Goal: Task Accomplishment & Management: Use online tool/utility

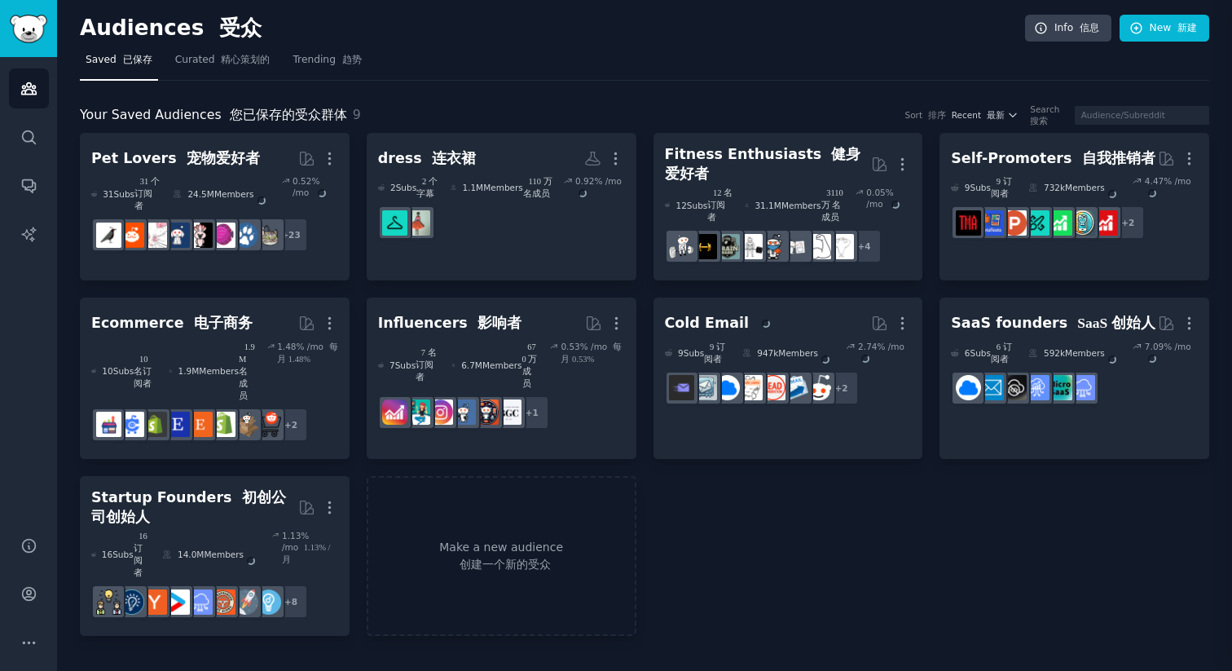
click at [630, 79] on nav "Saved 已保存 Curated 精心策划的 Trending 趋势" at bounding box center [645, 63] width 1130 height 33
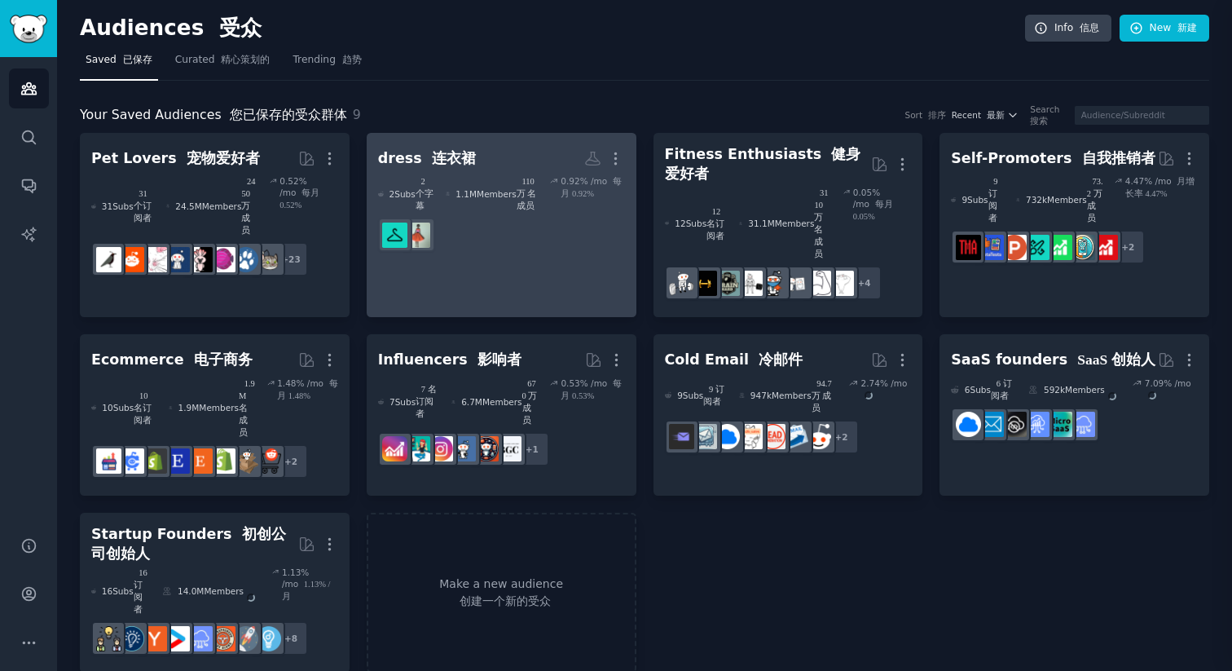
click at [540, 137] on link "dress 连衣裙 More 2 Sub s 2 个字幕 1.1M Members 110 万 名成员 0.92 % /mo 每月 0.92%" at bounding box center [502, 225] width 270 height 185
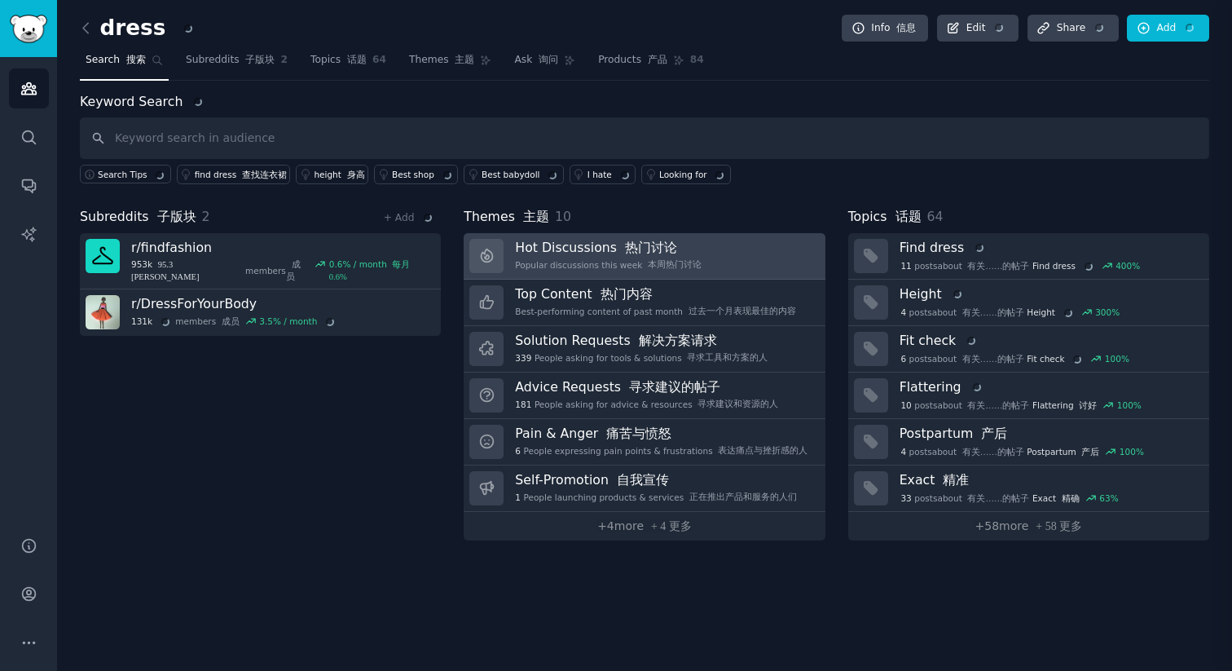
click at [644, 253] on font "热门讨论" at bounding box center [651, 247] width 52 height 14
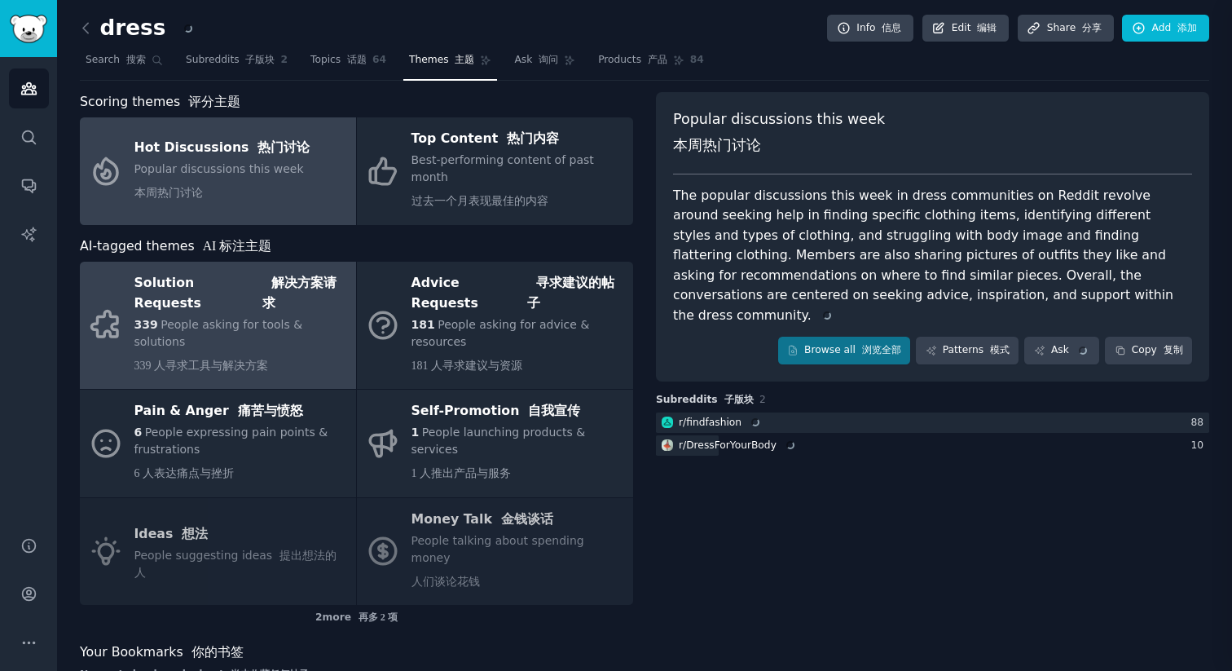
click at [267, 281] on font "解决方案请求" at bounding box center [299, 293] width 74 height 36
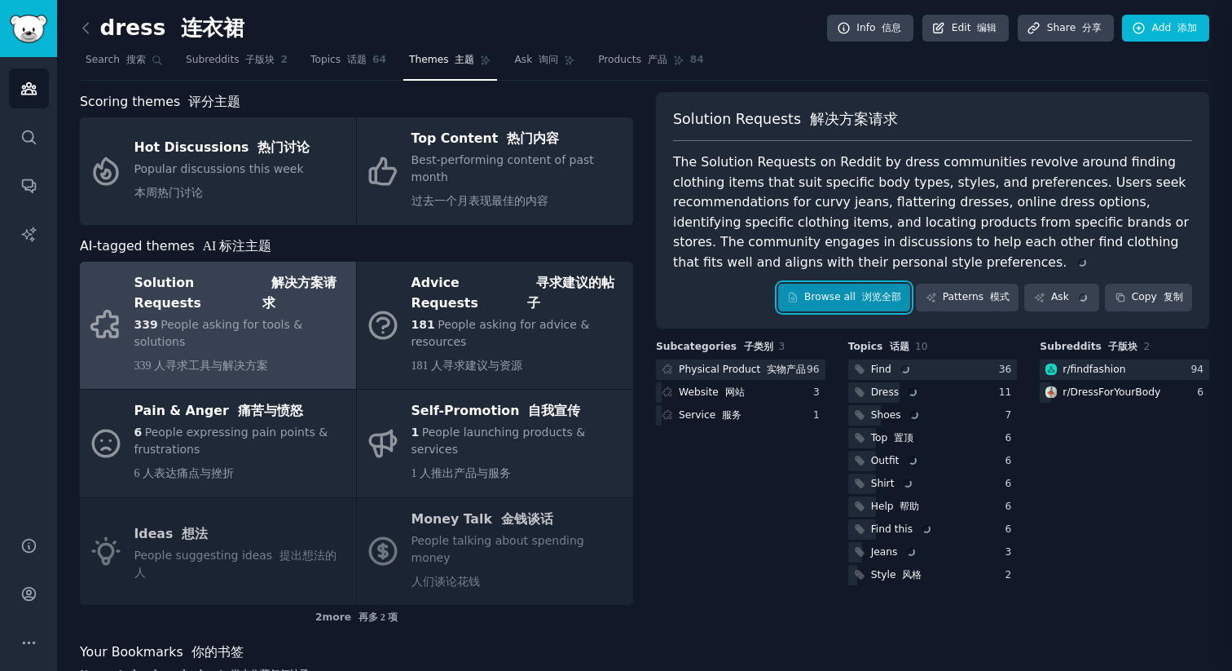
click at [871, 307] on link "Browse all 浏览全部" at bounding box center [844, 298] width 133 height 28
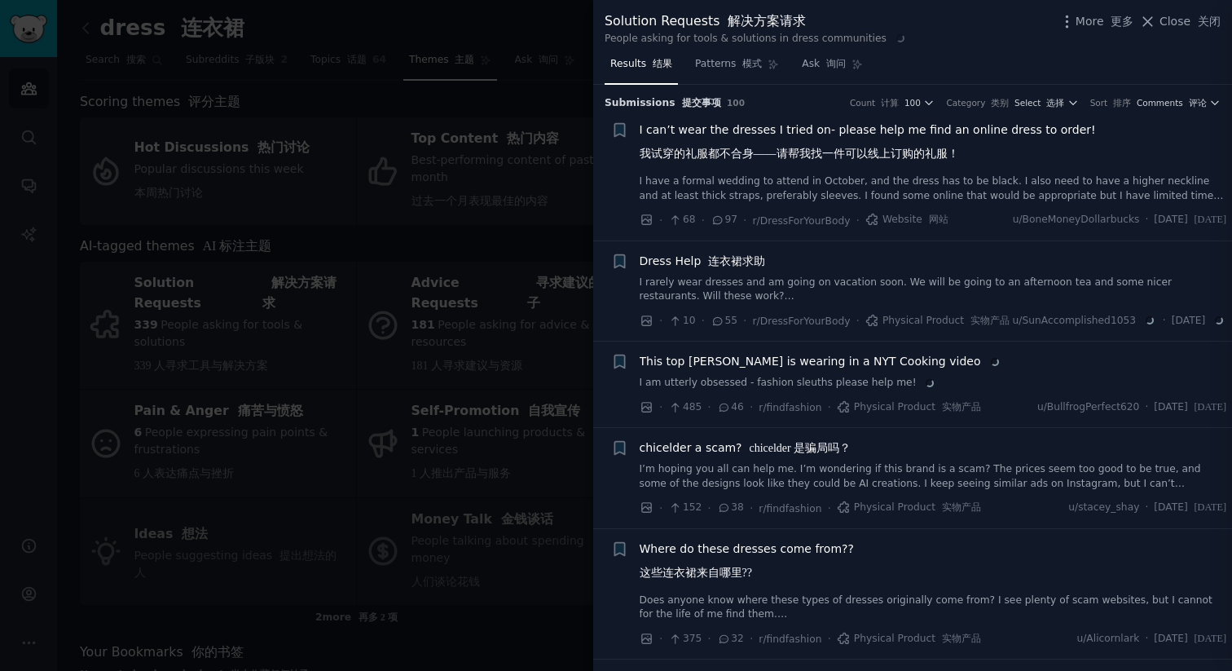
click at [808, 126] on span "I can’t wear the dresses I tried on- please help me find an online dress to ord…" at bounding box center [868, 144] width 456 height 47
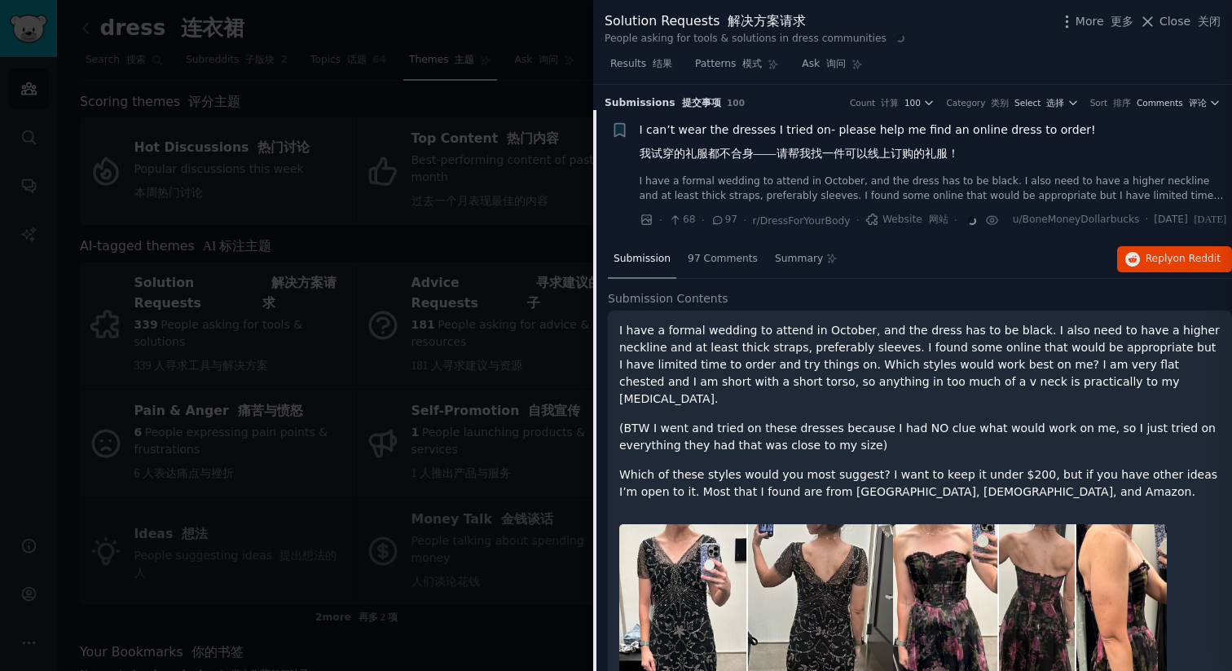
scroll to position [25, 0]
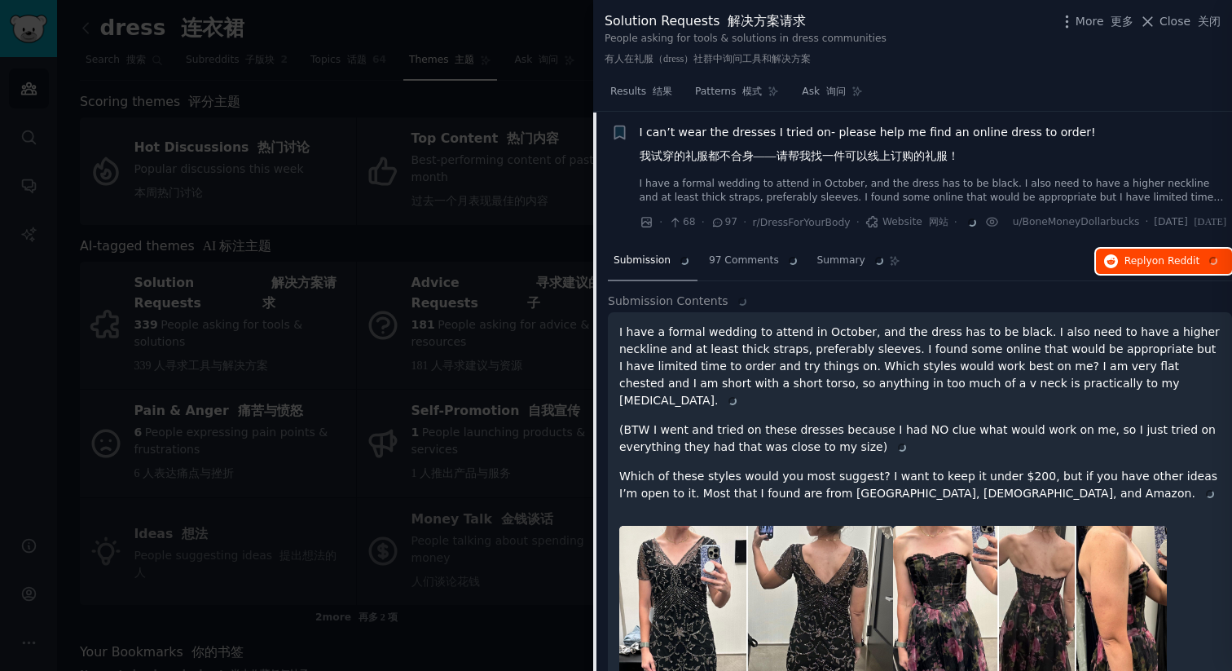
click at [1163, 266] on span "on Reddit" at bounding box center [1175, 260] width 47 height 11
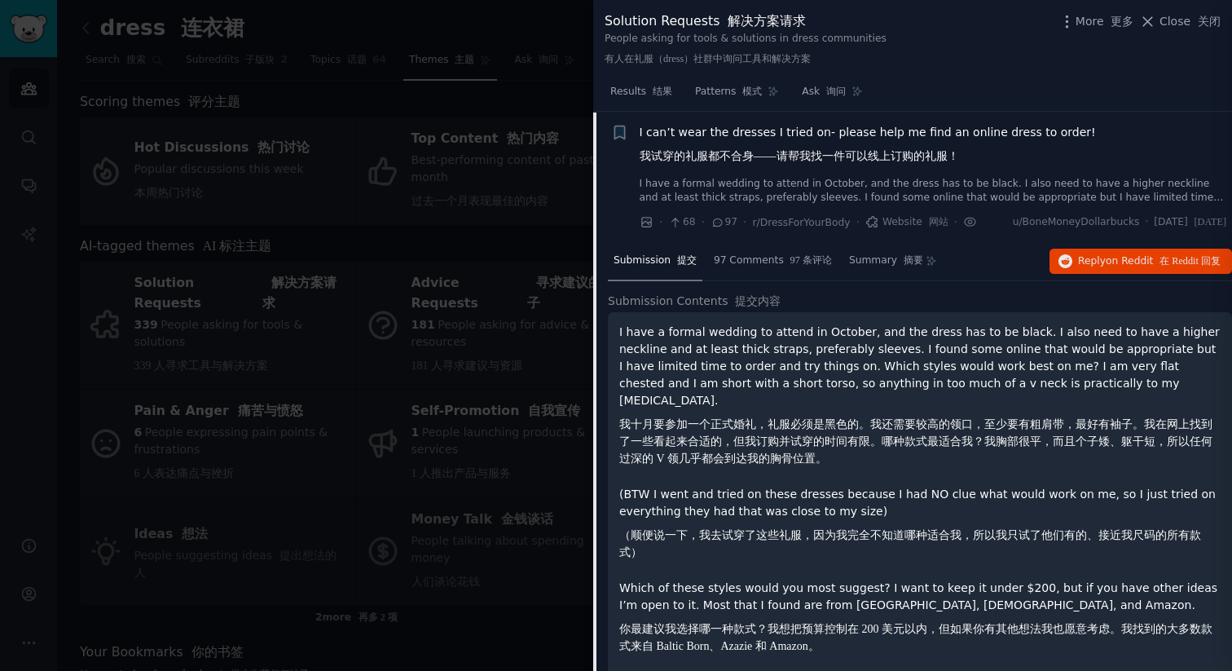
click at [523, 55] on div at bounding box center [616, 335] width 1232 height 671
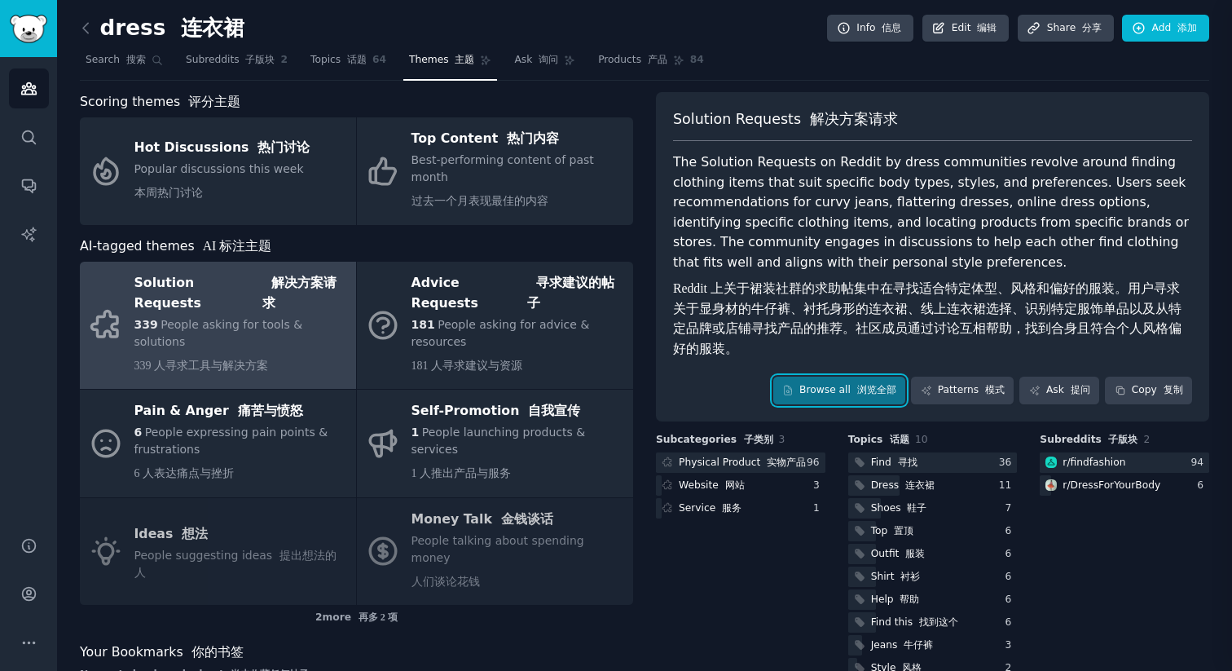
scroll to position [33, 0]
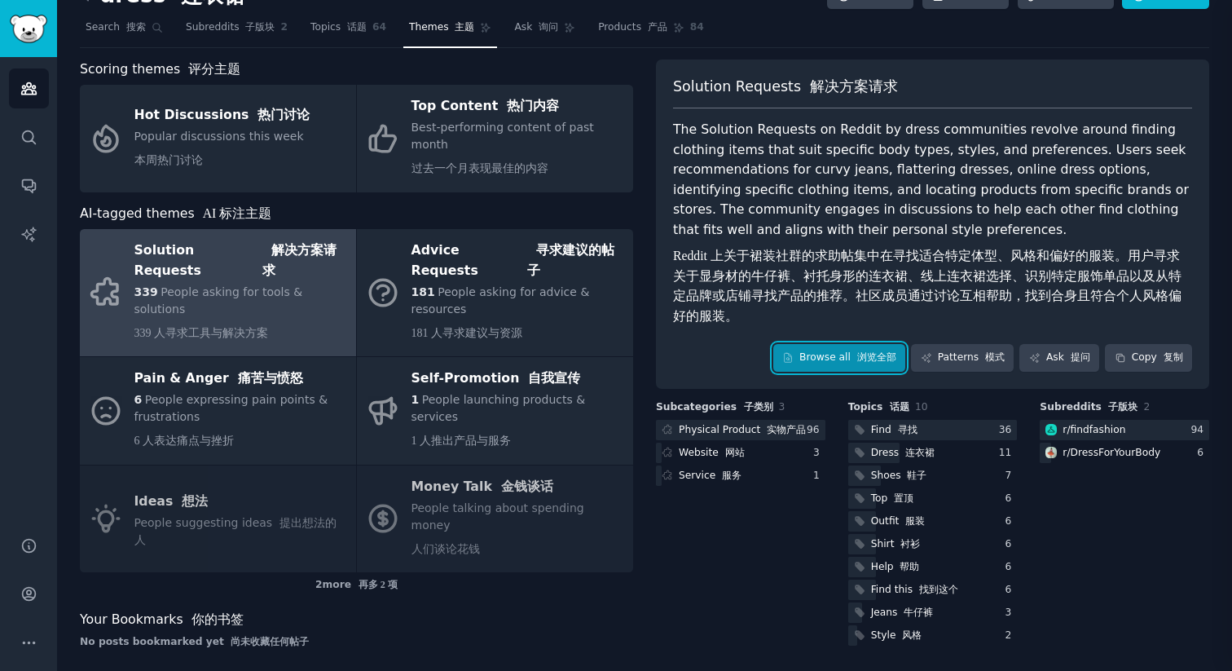
click at [830, 363] on link "Browse all 浏览全部" at bounding box center [839, 358] width 133 height 28
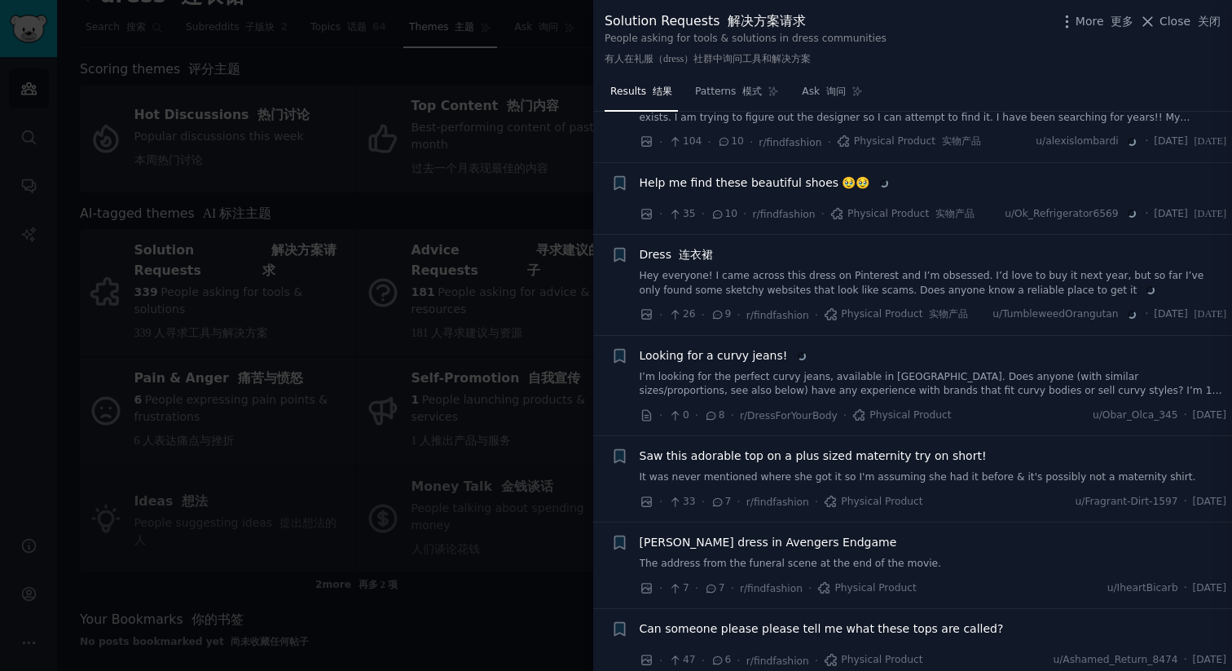
scroll to position [1441, 0]
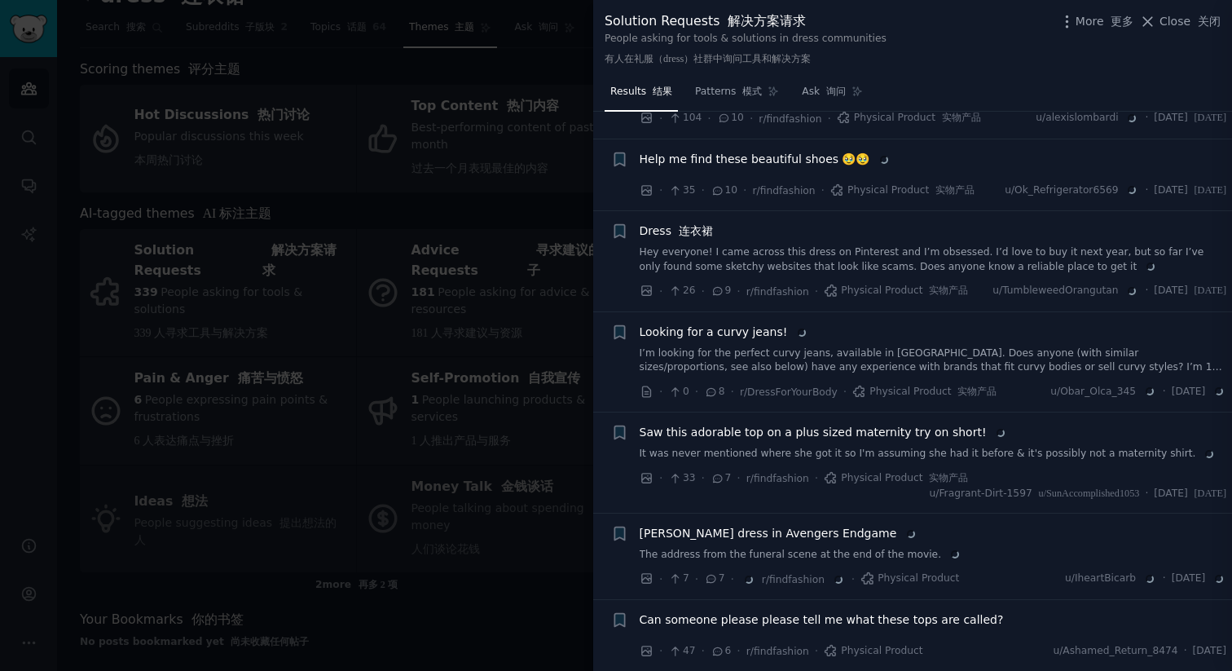
click at [445, 525] on div at bounding box center [616, 335] width 1232 height 671
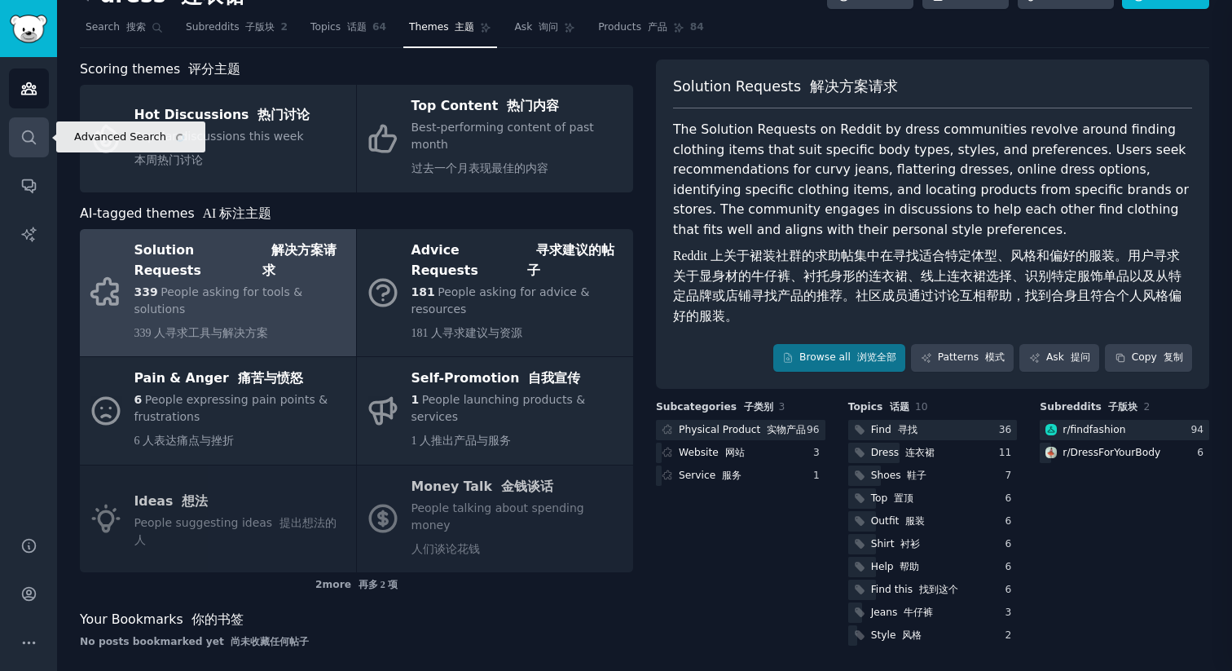
click at [29, 140] on icon "Sidebar" at bounding box center [28, 136] width 13 height 13
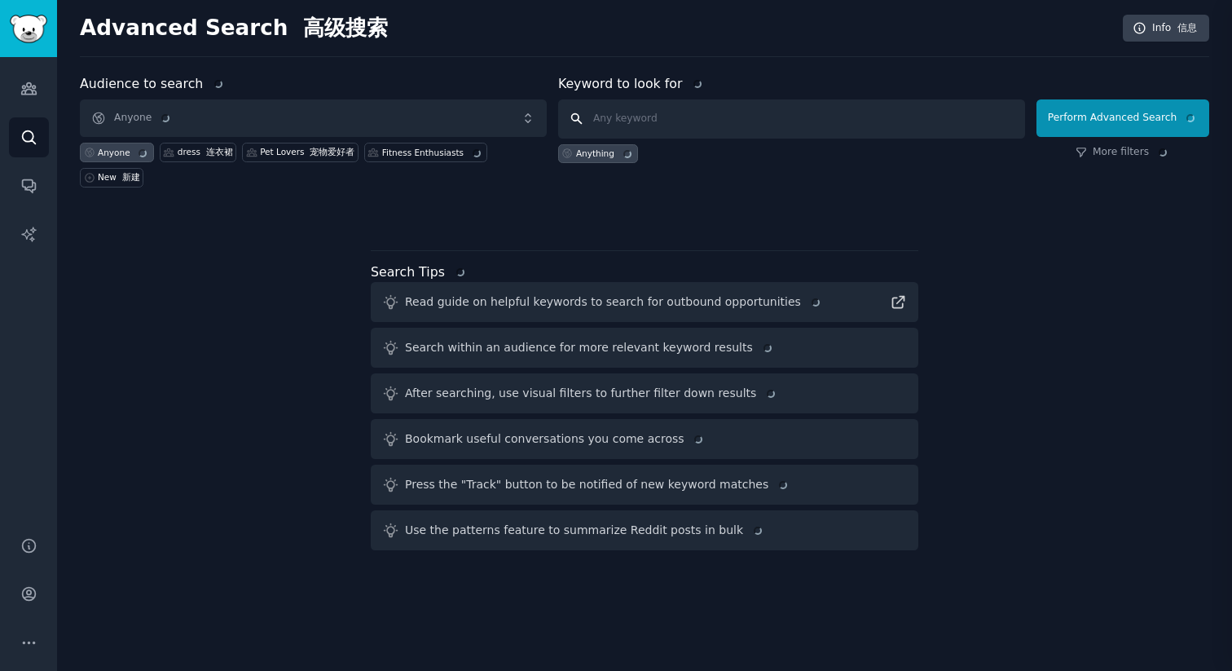
click at [651, 113] on input "text" at bounding box center [791, 118] width 467 height 39
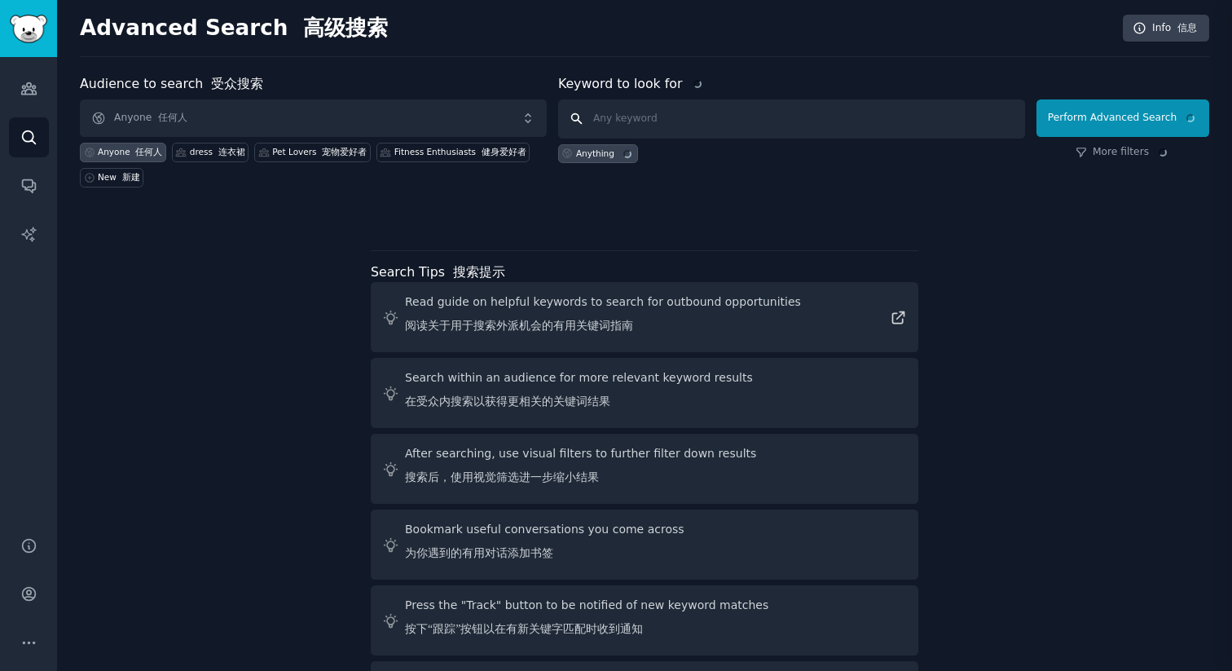
type input "t"
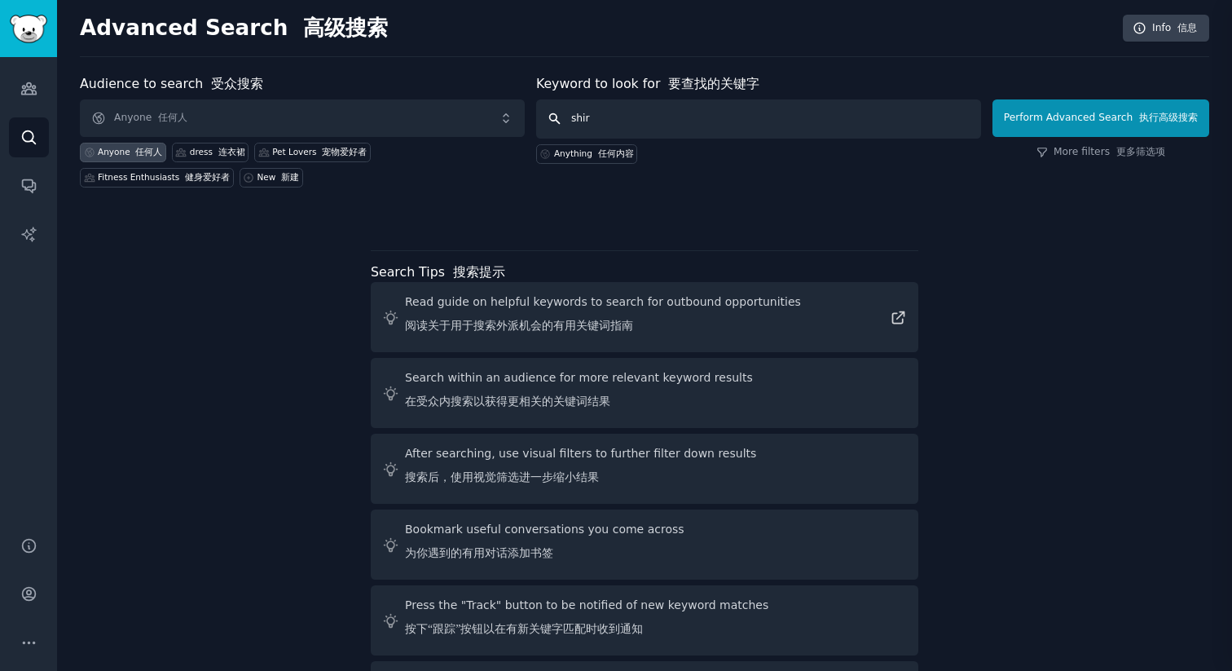
type input "shirt"
click button "Perform Advanced Search 执行高级搜索" at bounding box center [1101, 117] width 217 height 37
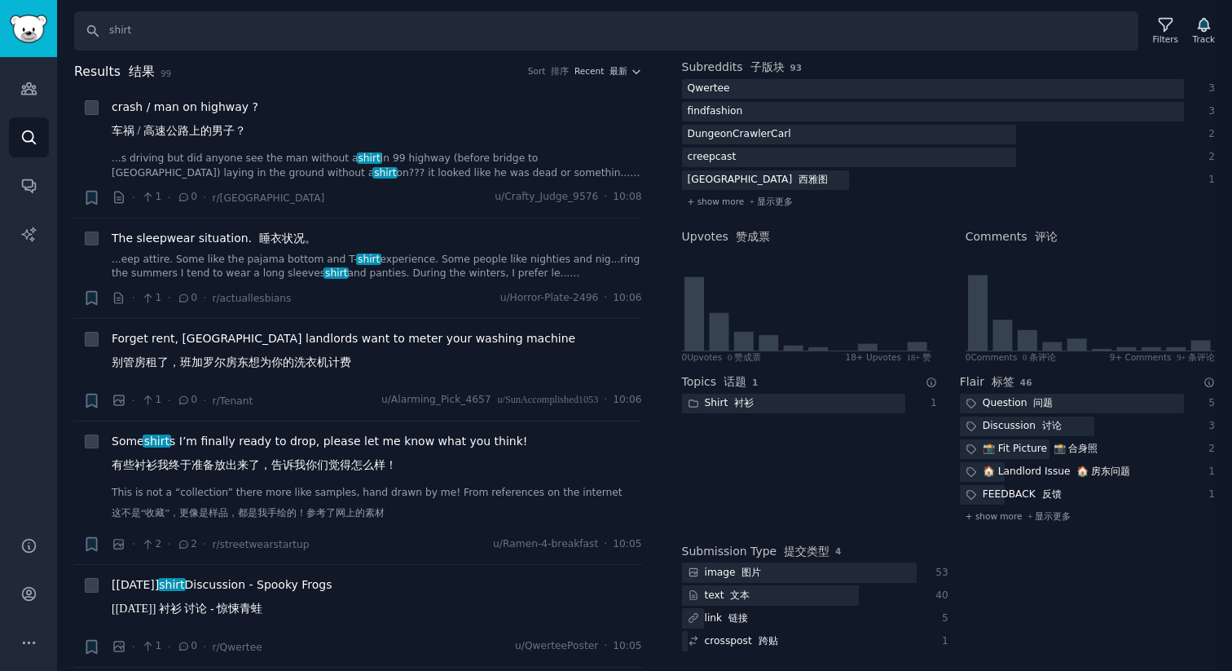
scroll to position [243, 0]
click at [620, 65] on span "Recent 最新" at bounding box center [601, 71] width 53 height 12
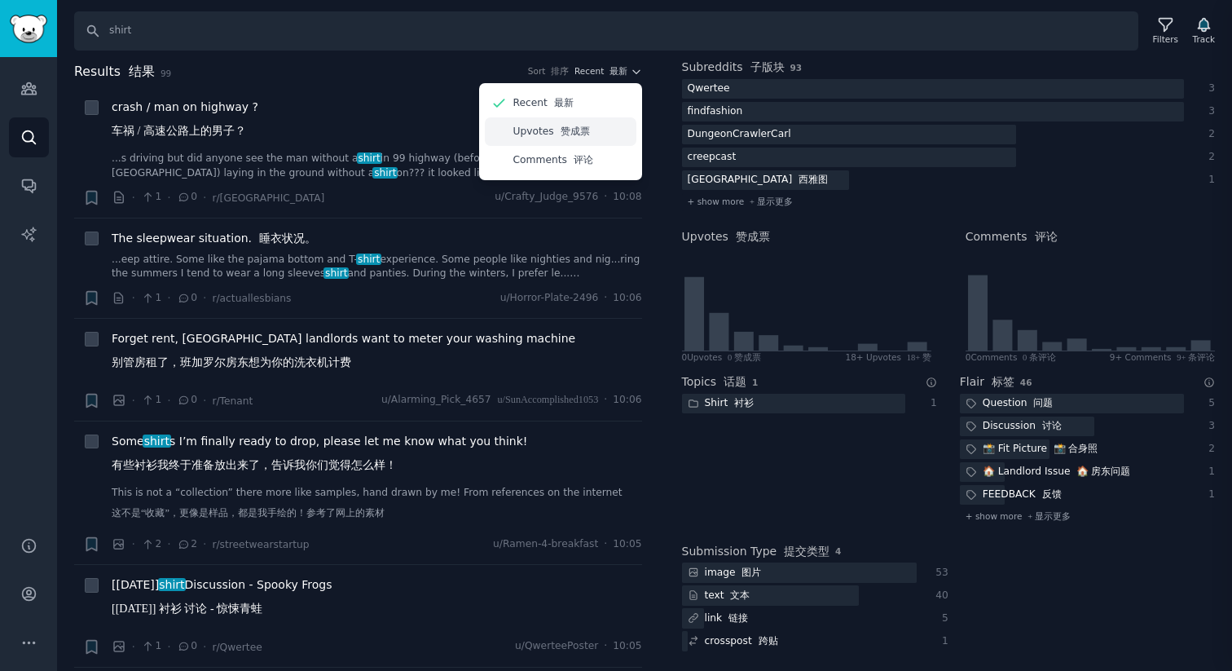
click at [561, 132] on font "赞成票" at bounding box center [575, 131] width 29 height 11
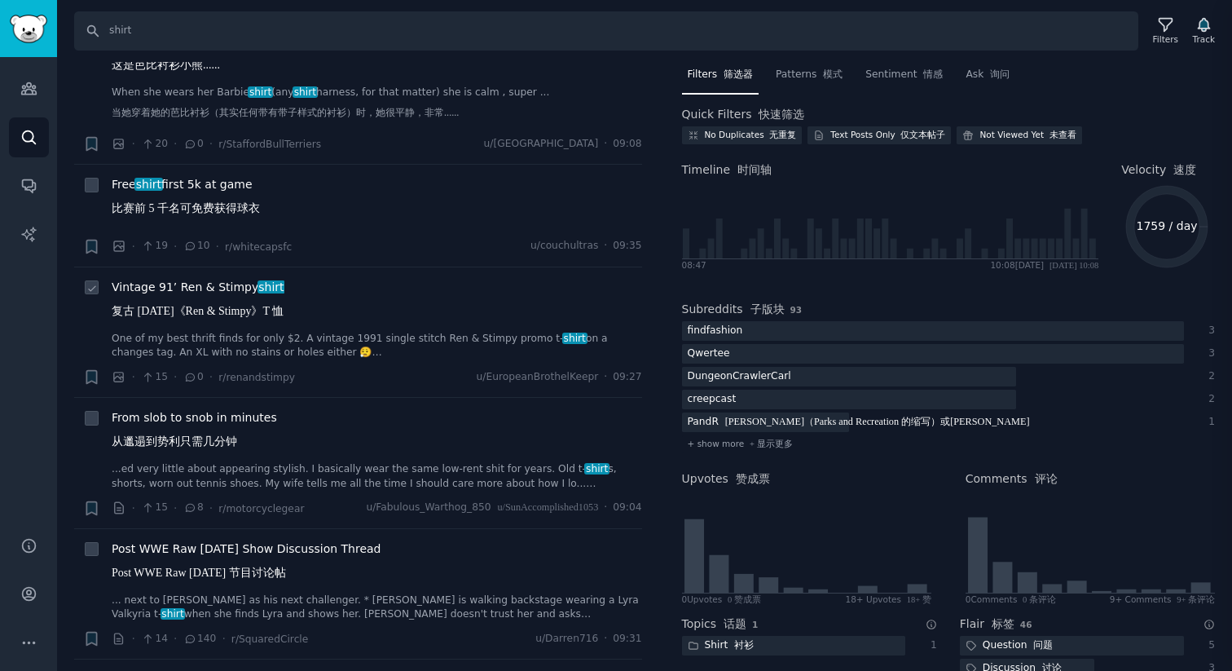
scroll to position [0, 0]
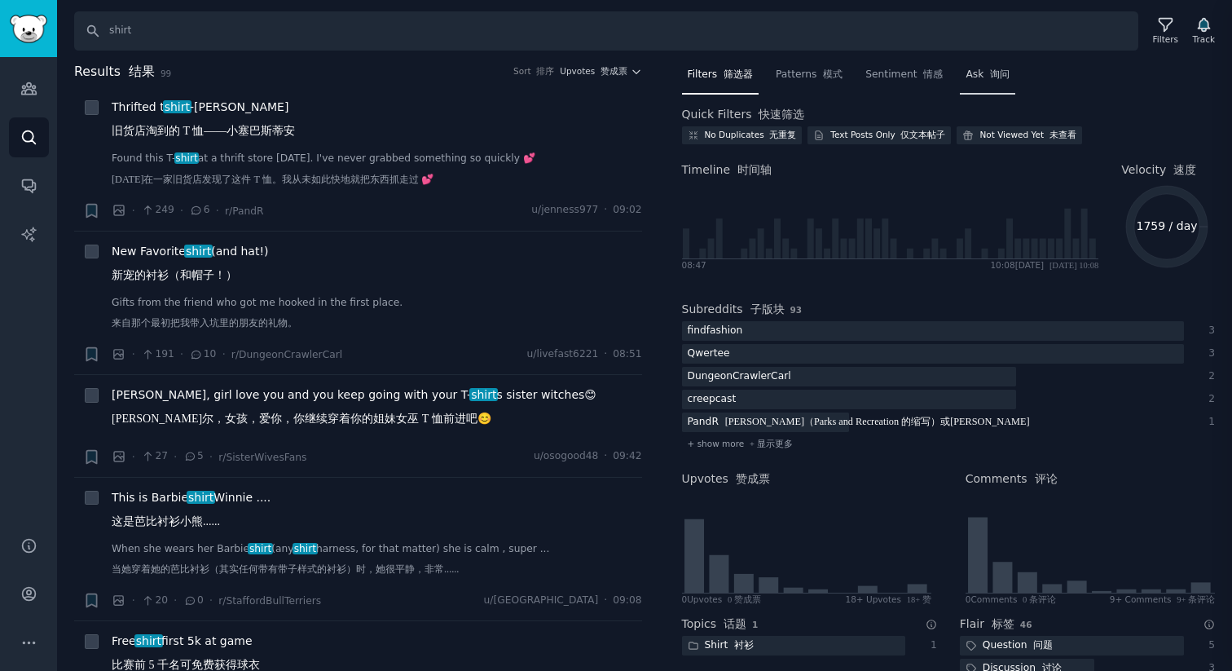
click at [984, 70] on font at bounding box center [987, 73] width 7 height 11
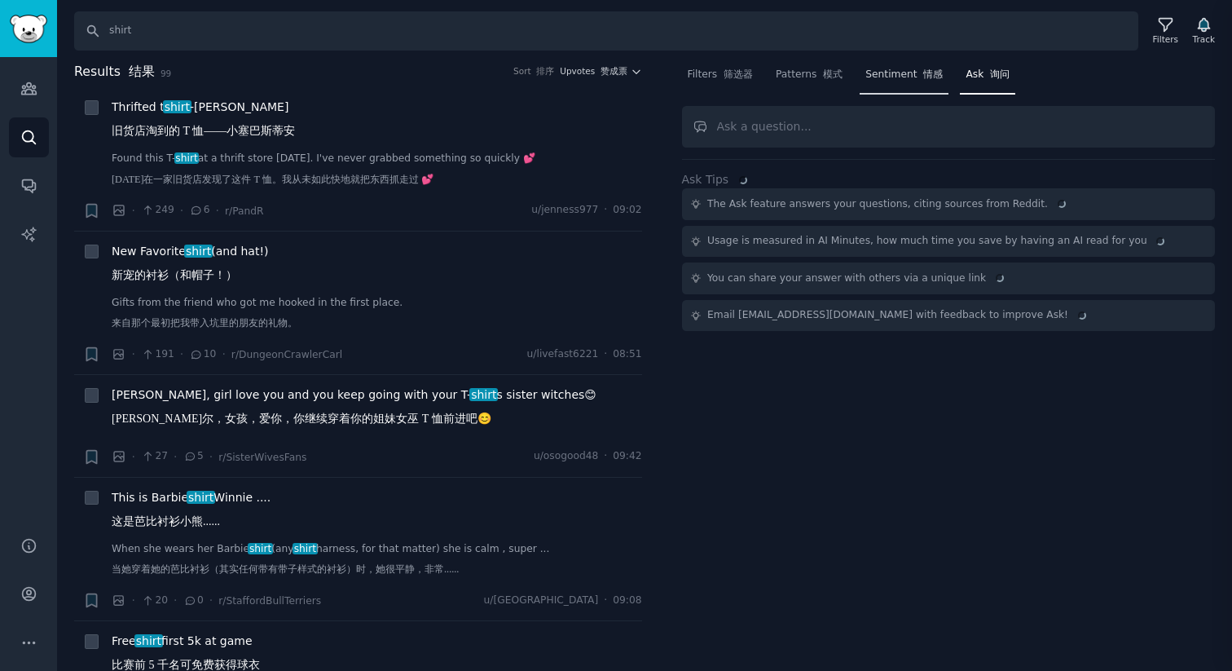
click at [884, 75] on span "Sentiment 情感" at bounding box center [903, 75] width 77 height 15
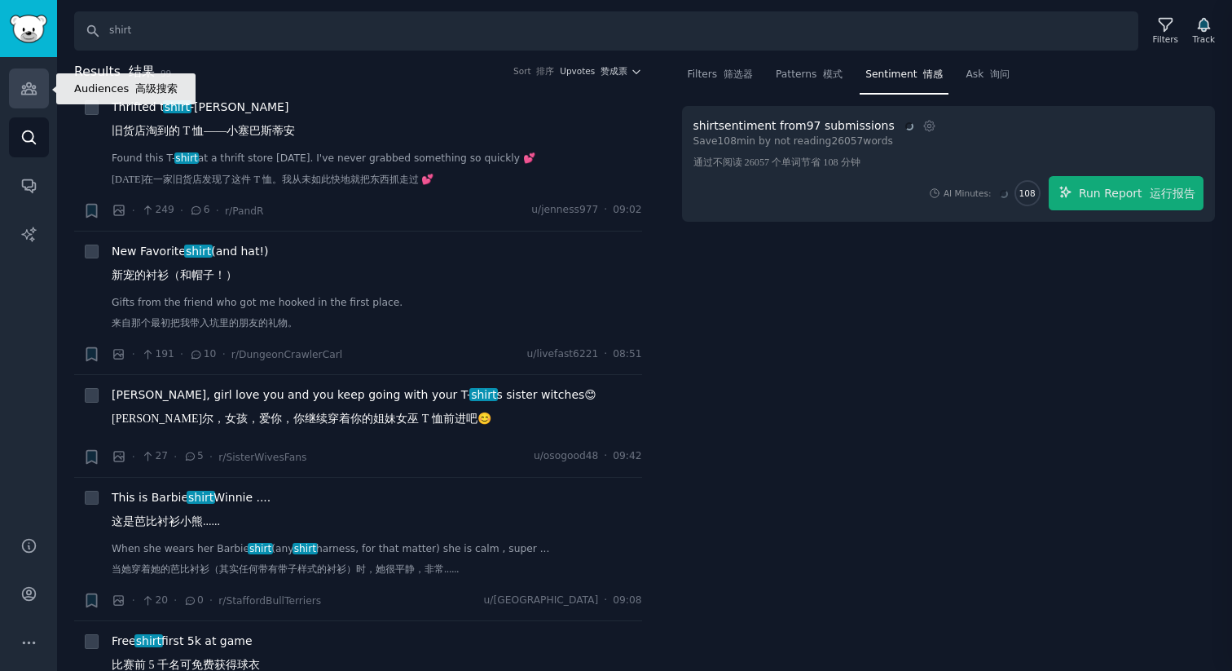
click at [23, 85] on icon "Sidebar" at bounding box center [28, 88] width 15 height 11
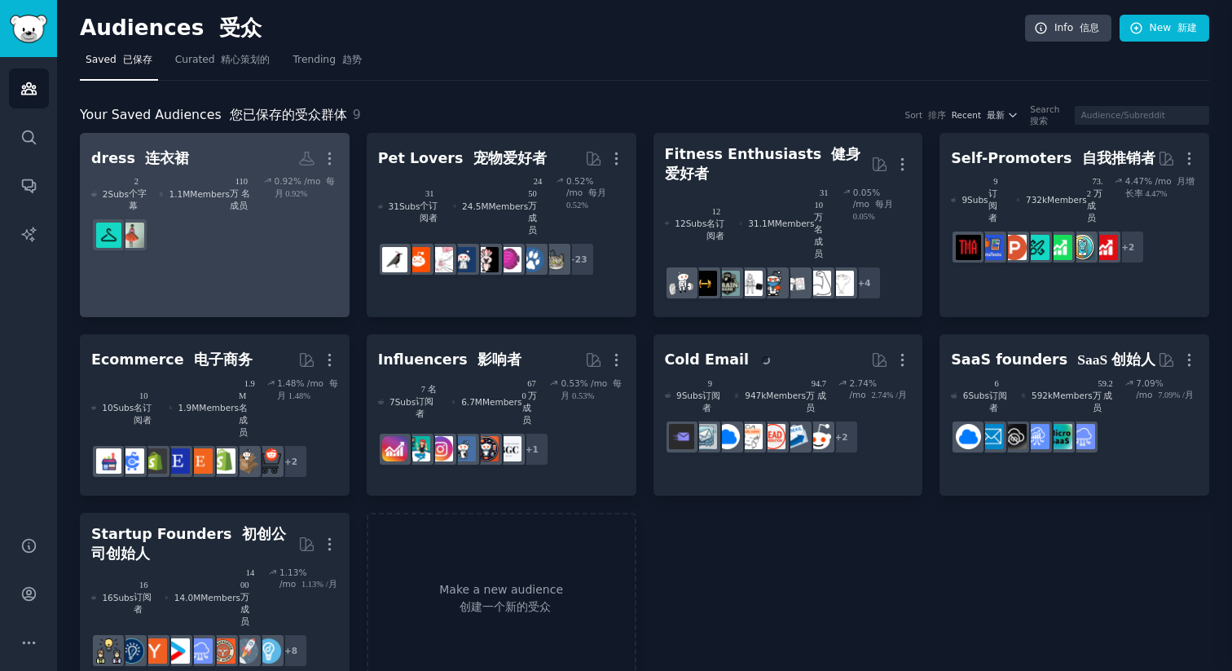
click at [270, 225] on dd at bounding box center [214, 235] width 247 height 46
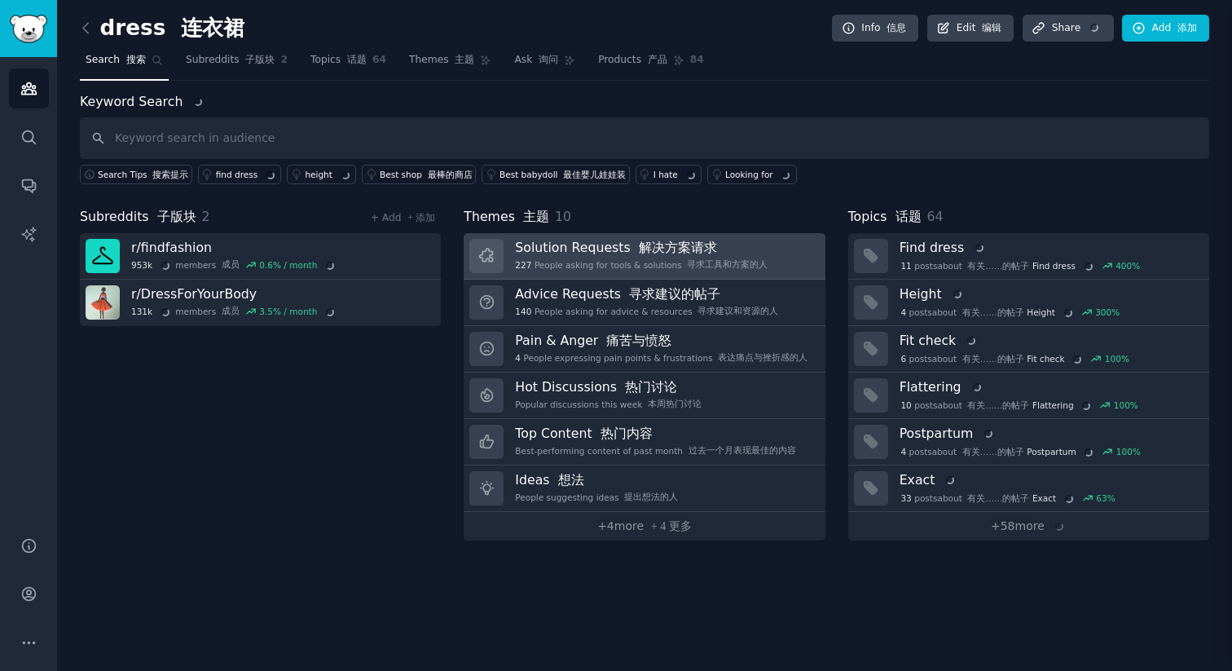
click at [678, 251] on font "解决方案请求" at bounding box center [678, 247] width 78 height 14
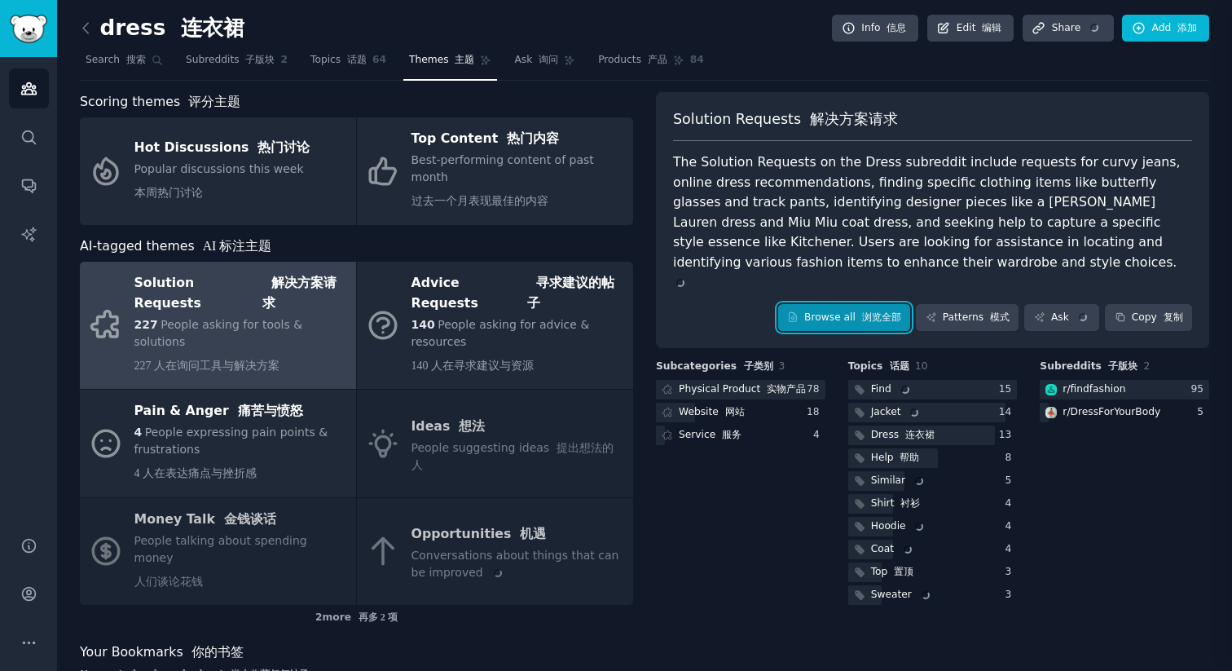
click at [840, 304] on link "Browse all 浏览全部" at bounding box center [844, 318] width 133 height 28
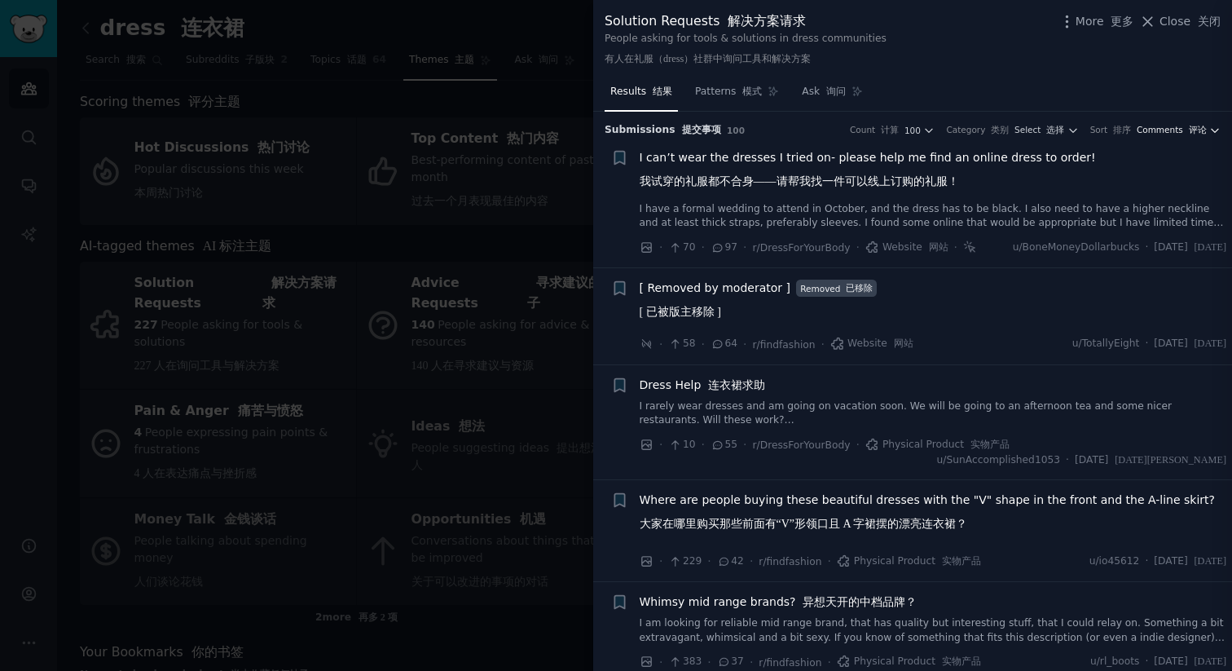
click at [1169, 132] on span "Comments 评论" at bounding box center [1172, 130] width 70 height 12
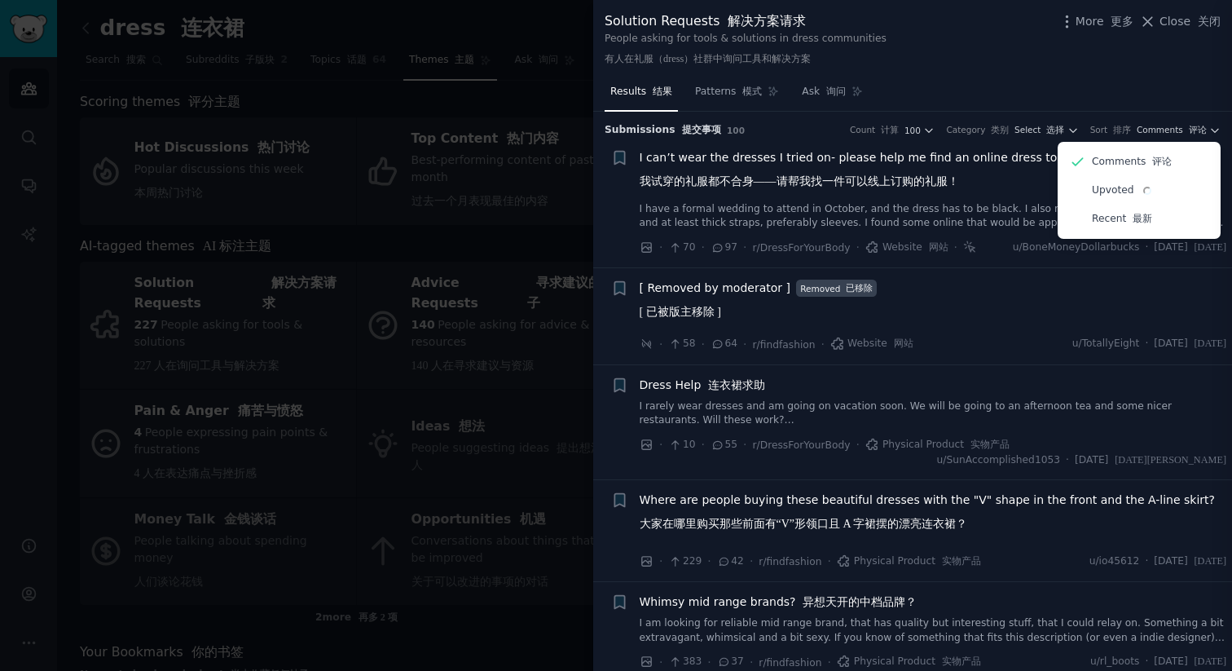
click at [1137, 81] on div "Results 结果 Patterns 模式 Ask 询问" at bounding box center [912, 95] width 639 height 33
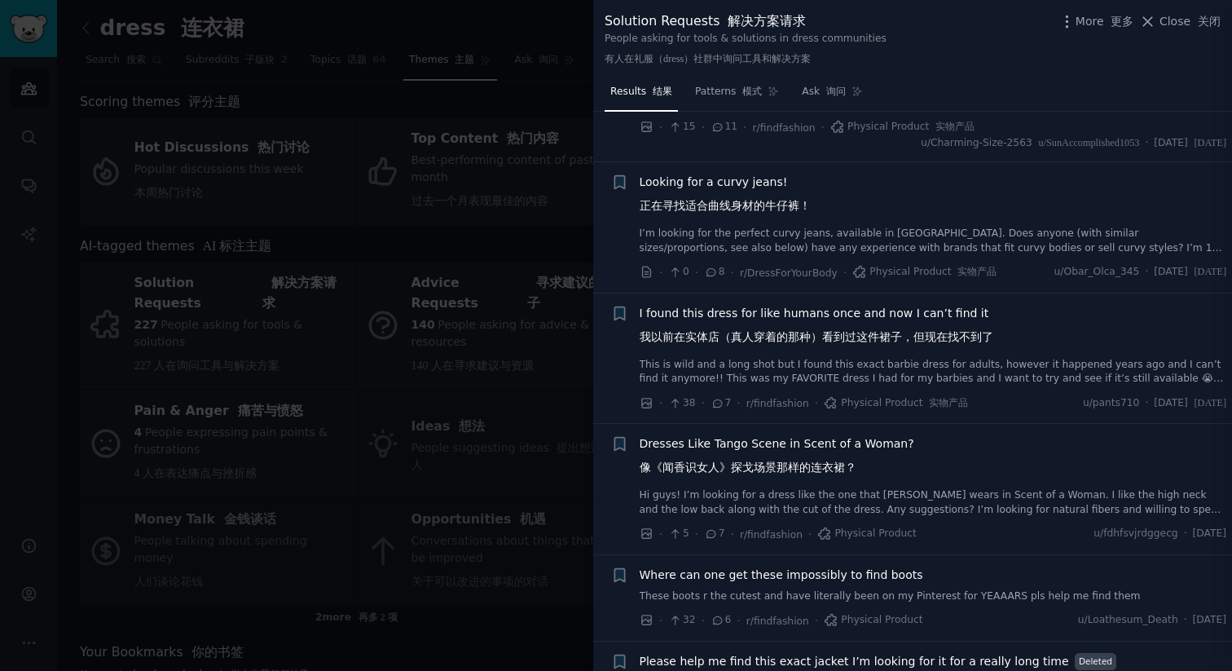
scroll to position [1476, 0]
click at [717, 219] on span "Looking for a curvy jeans! 正在寻找适合曲线身材的牛仔裤！" at bounding box center [725, 195] width 171 height 47
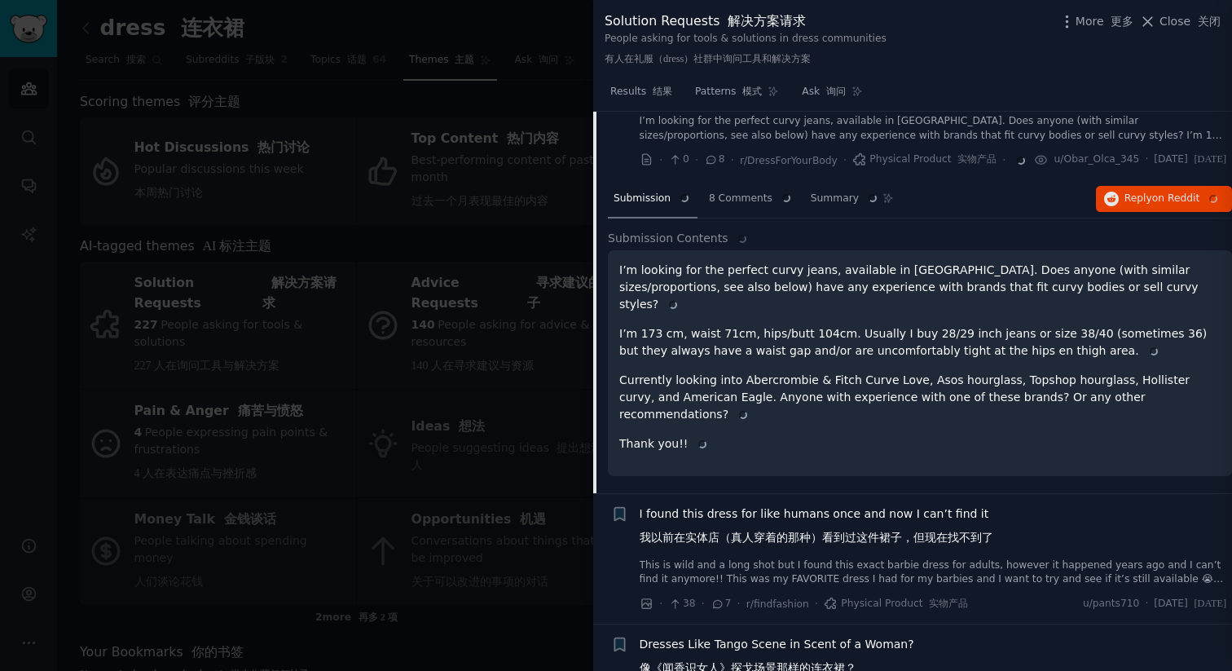
scroll to position [1587, 0]
click at [1163, 204] on font "在 Reddit 回复" at bounding box center [1190, 197] width 61 height 11
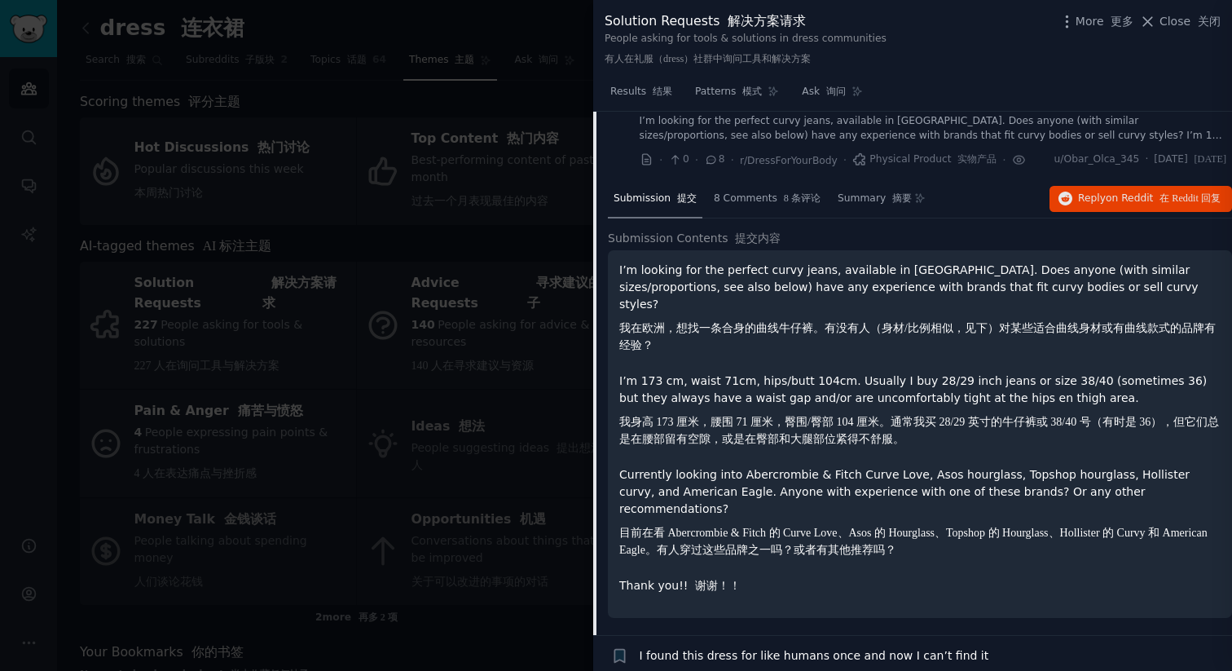
click at [486, 46] on div at bounding box center [616, 335] width 1232 height 671
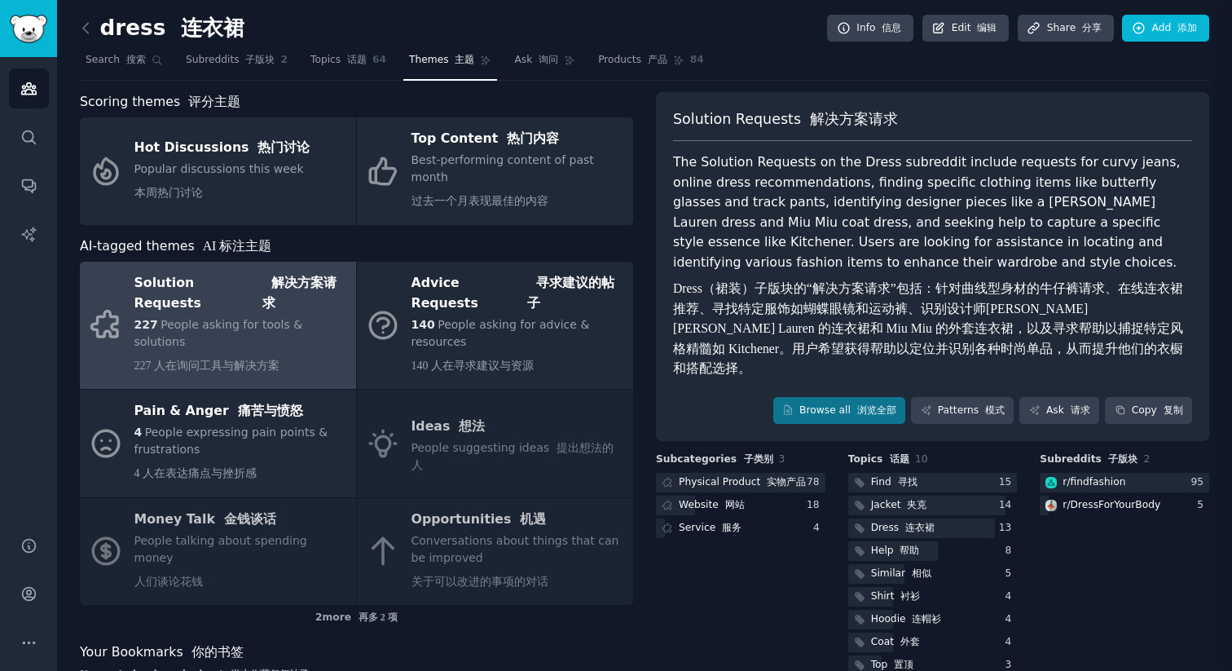
click at [720, 623] on div "Subcategories 子类别 3 Physical Product 实物产品 78 Website 网站 18 Service 服务 4" at bounding box center [741, 576] width 170 height 249
click at [92, 32] on icon at bounding box center [85, 28] width 17 height 17
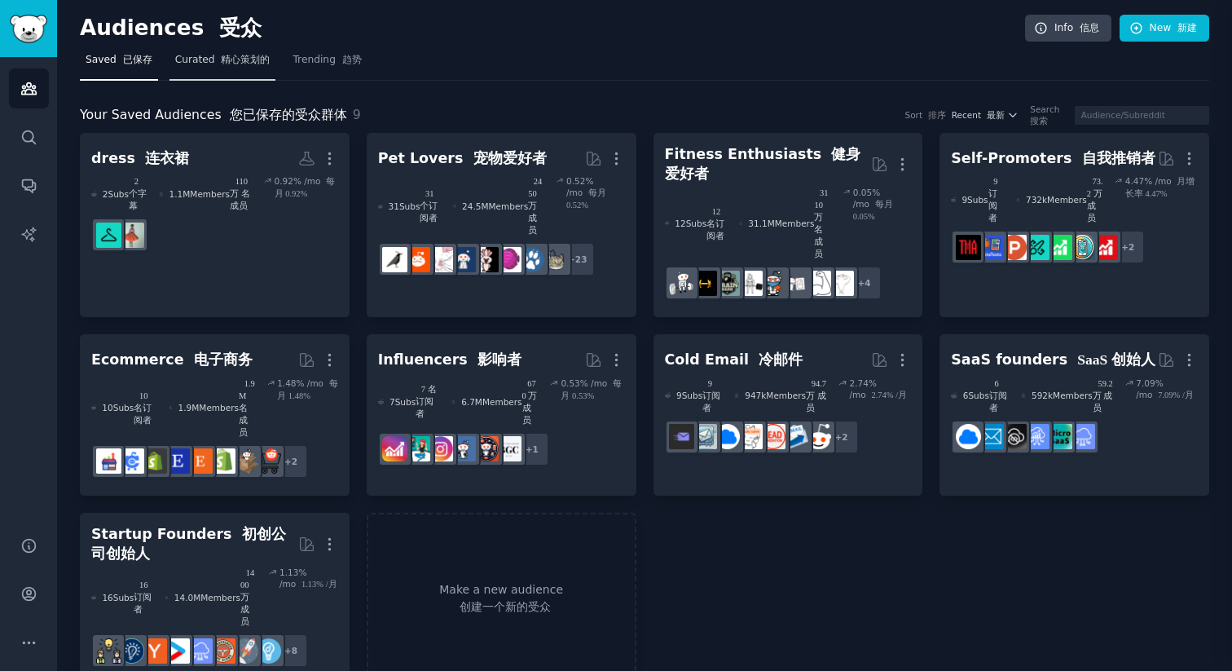
click at [244, 64] on font "精心策划的" at bounding box center [245, 59] width 49 height 11
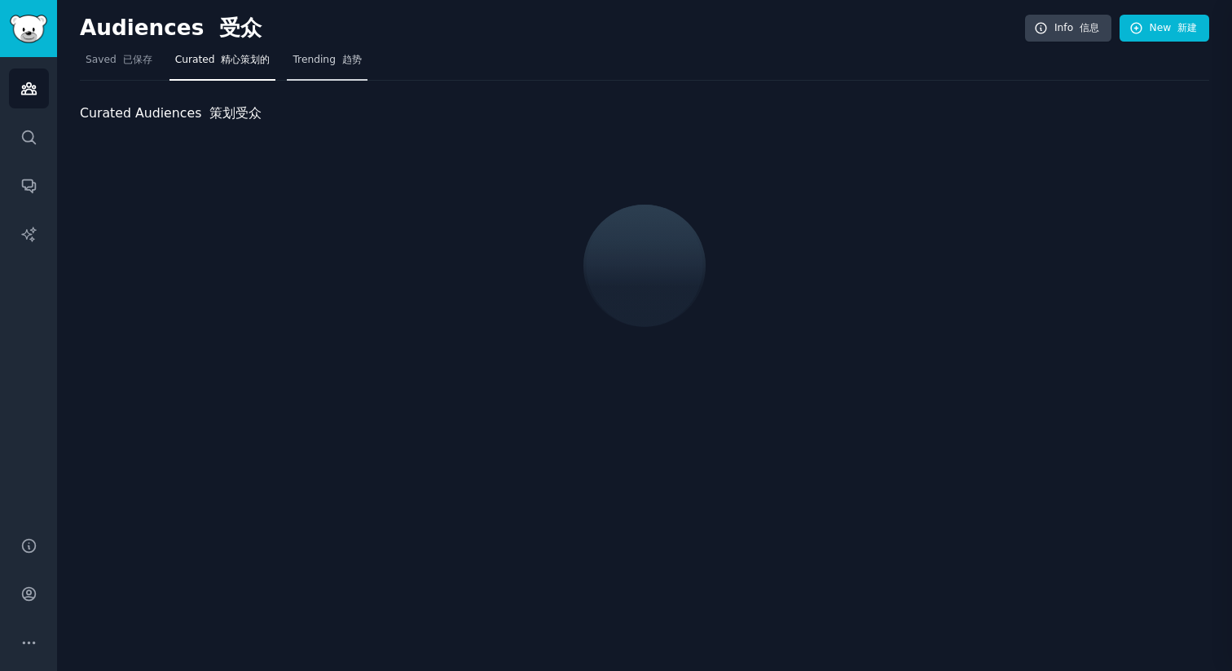
click at [342, 64] on font "趋势" at bounding box center [352, 59] width 20 height 11
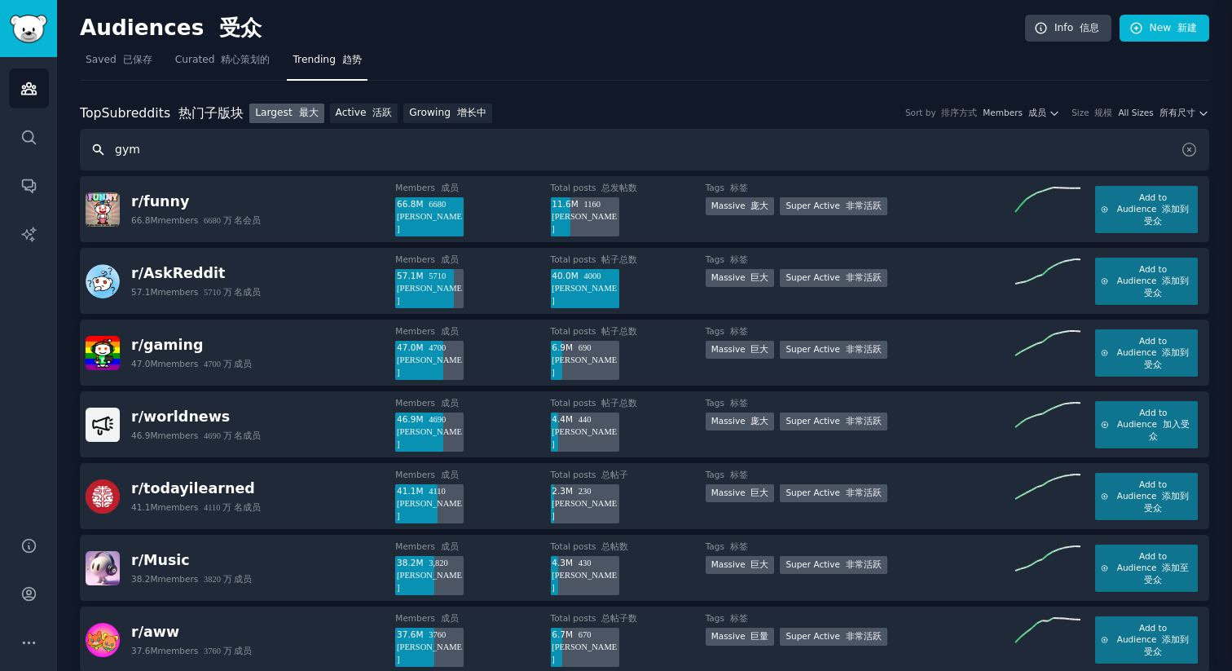
type input "gym"
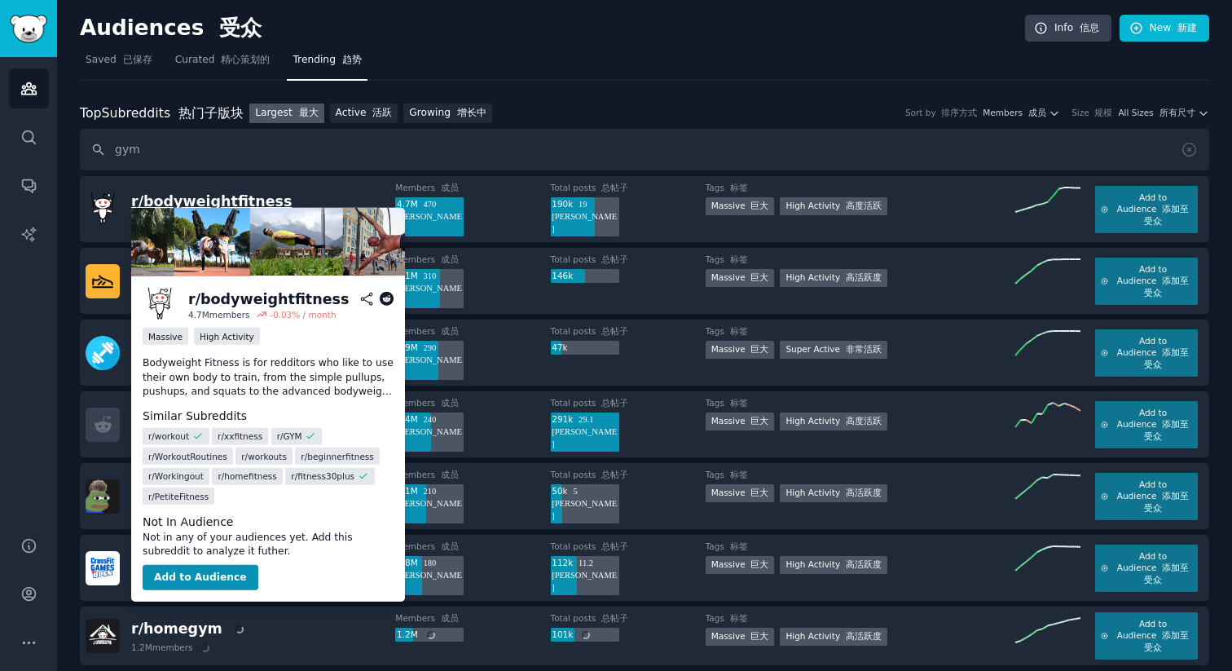
click at [218, 196] on span "r/ bodyweightfitness" at bounding box center [211, 201] width 161 height 16
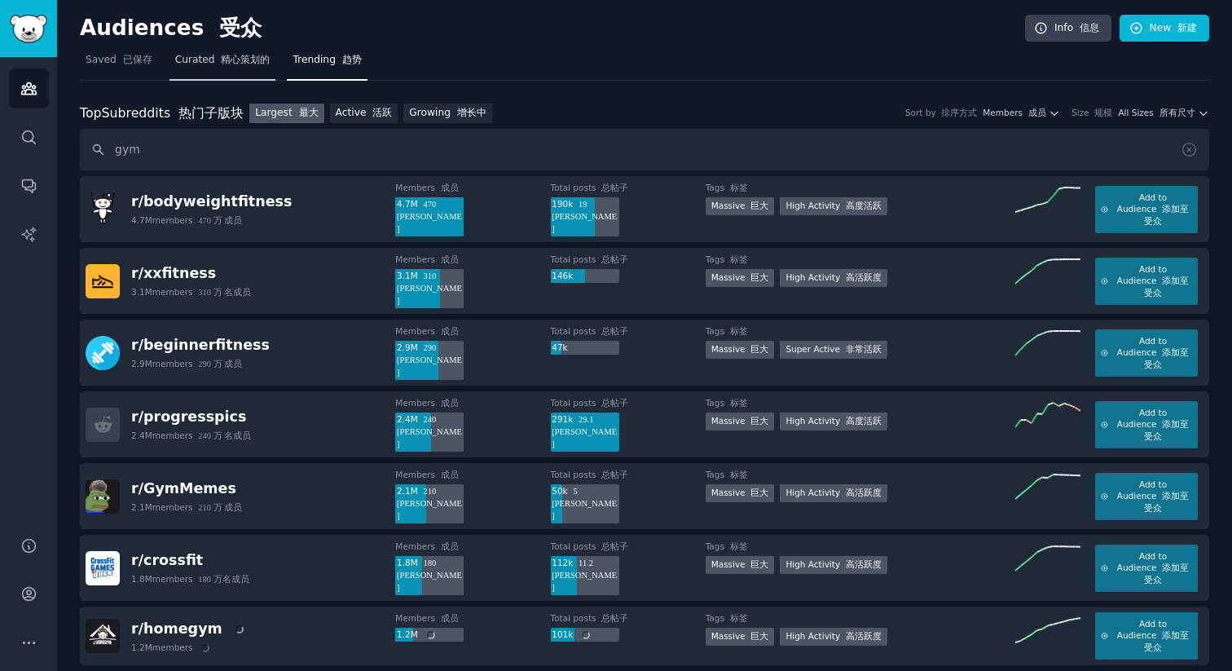
click at [221, 55] on font "精心策划的" at bounding box center [245, 59] width 49 height 11
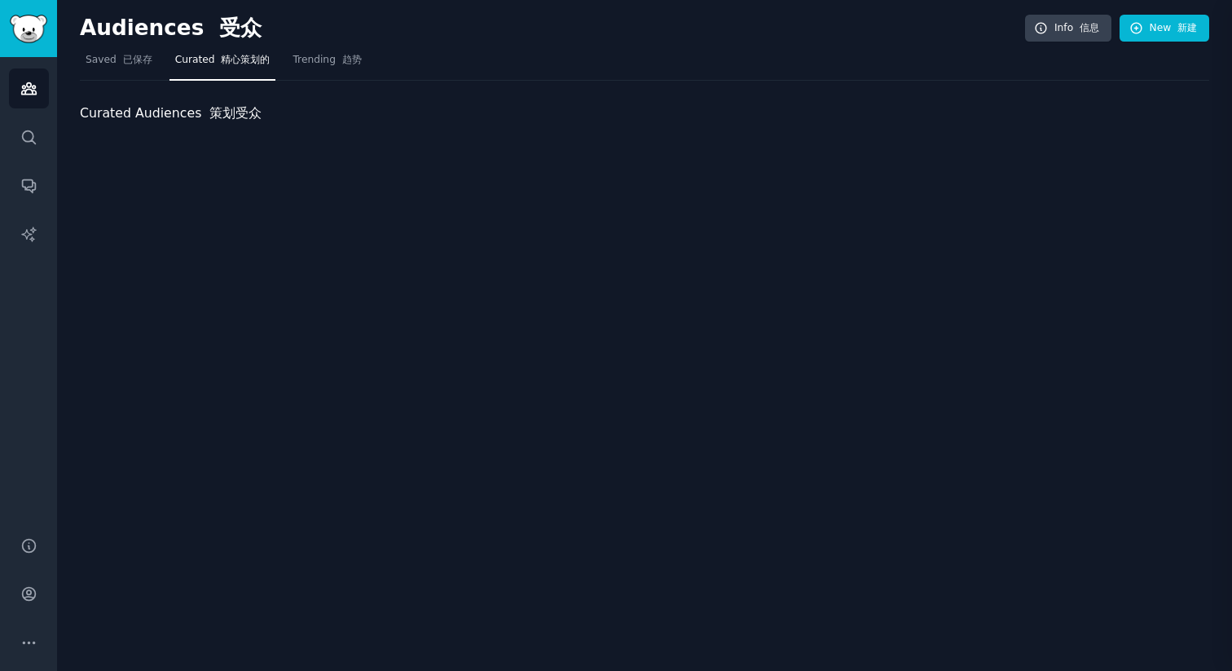
click at [246, 67] on span "Curated 精心策划的" at bounding box center [222, 60] width 95 height 15
click at [136, 55] on font "已保存" at bounding box center [137, 59] width 29 height 11
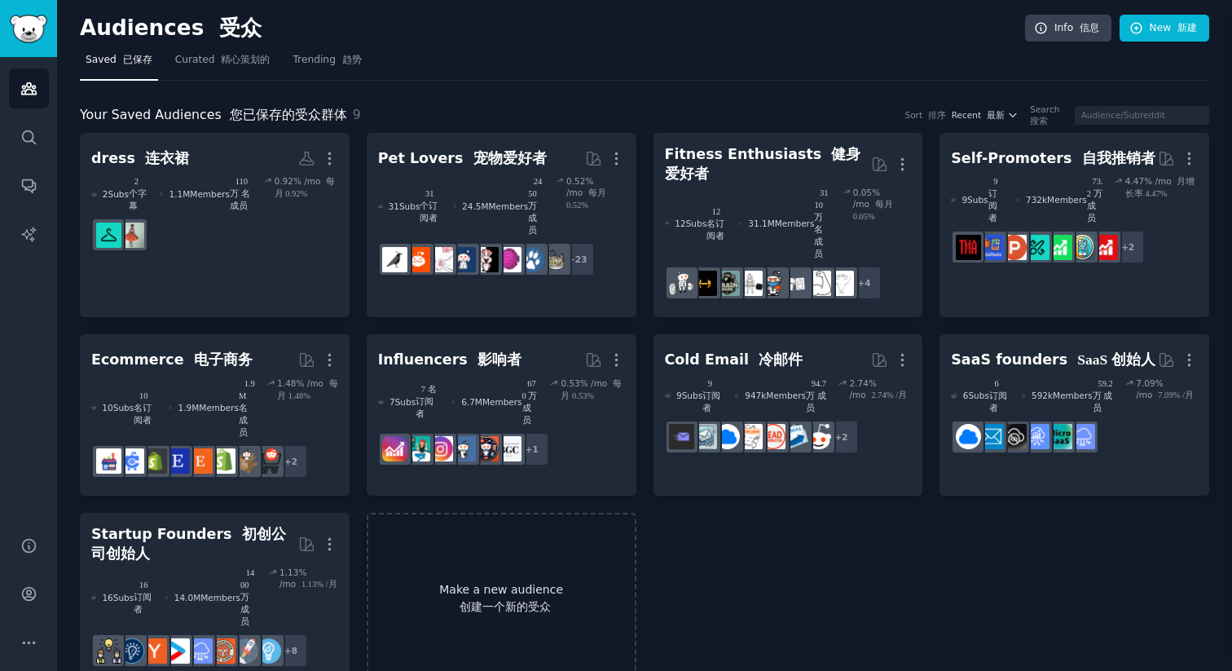
click at [451, 513] on link "Make a new audience 创建一个新的受众" at bounding box center [502, 599] width 270 height 173
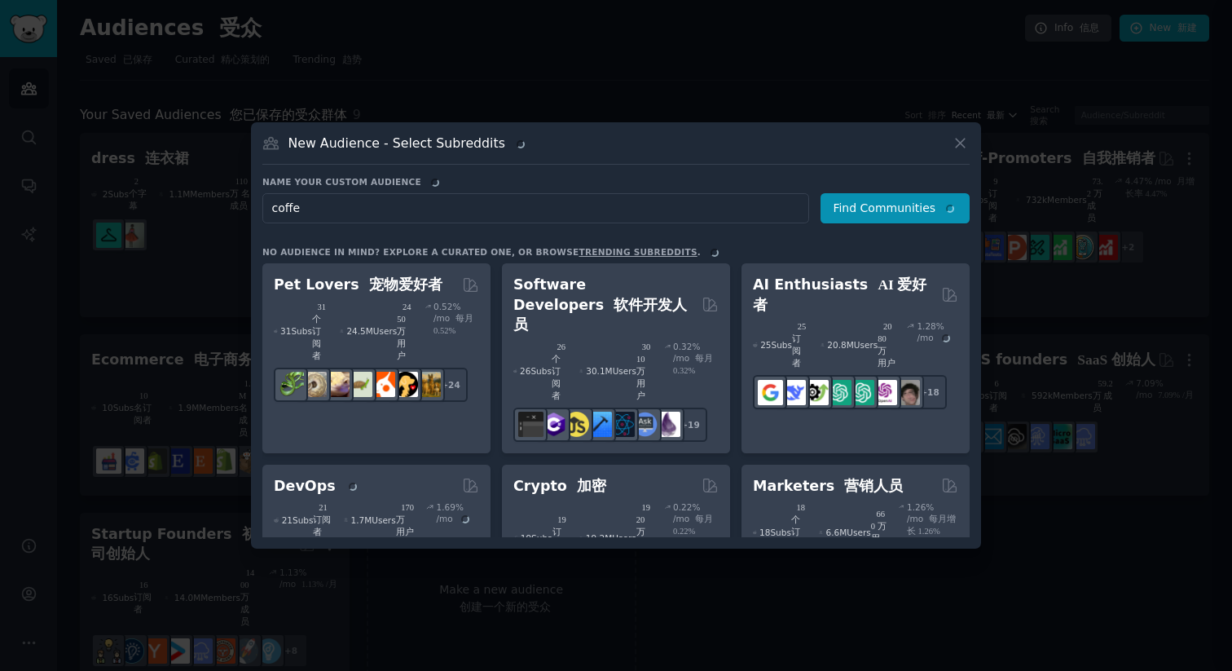
type input "coffee"
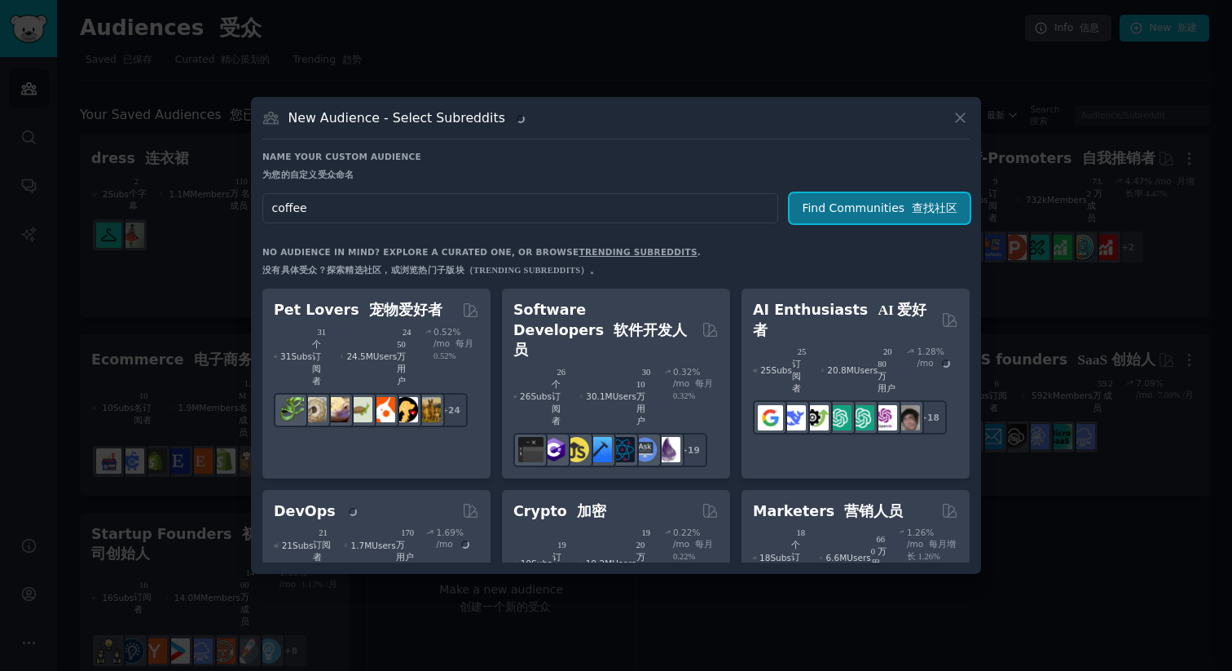
click at [908, 193] on button "Find Communities 查找社区" at bounding box center [880, 208] width 180 height 30
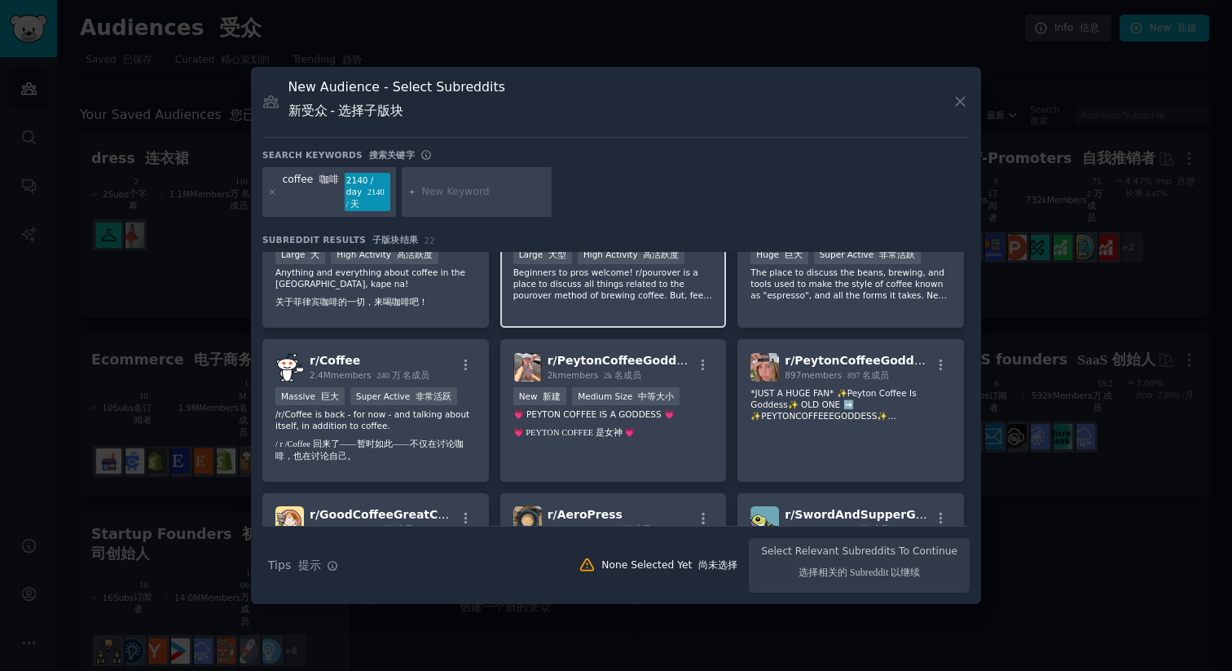
scroll to position [185, 0]
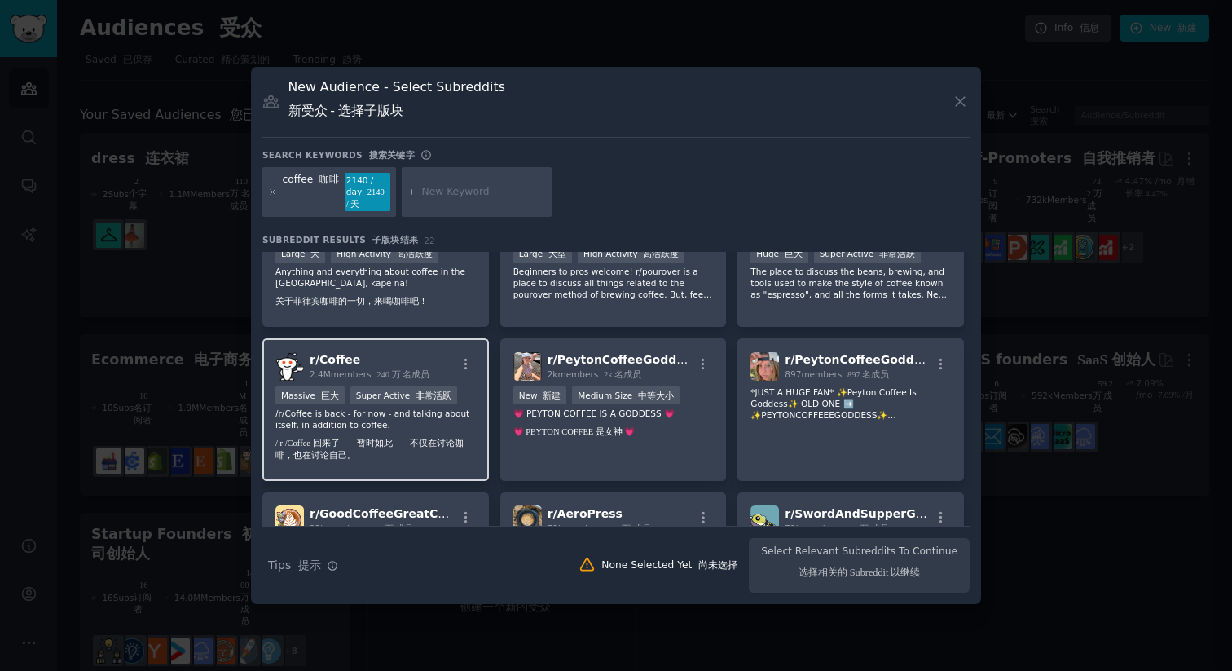
click at [463, 429] on p "/r/Coffee is back - for now - and talking about itself, in addition to coffee. …" at bounding box center [375, 437] width 200 height 60
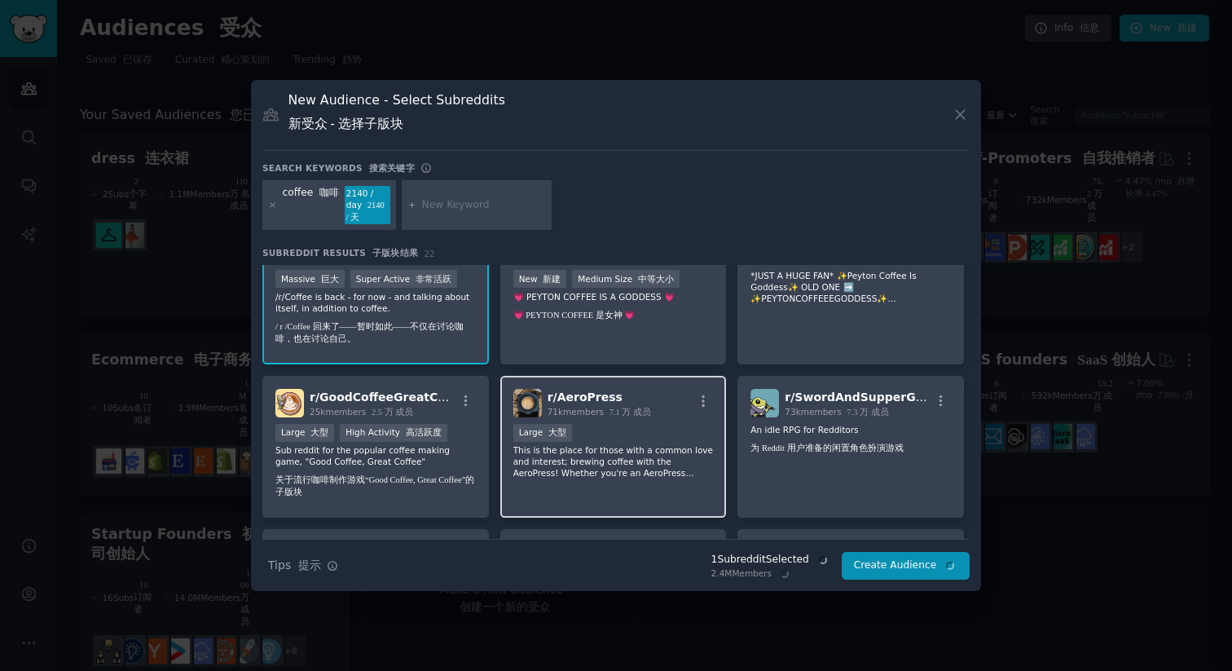
scroll to position [335, 0]
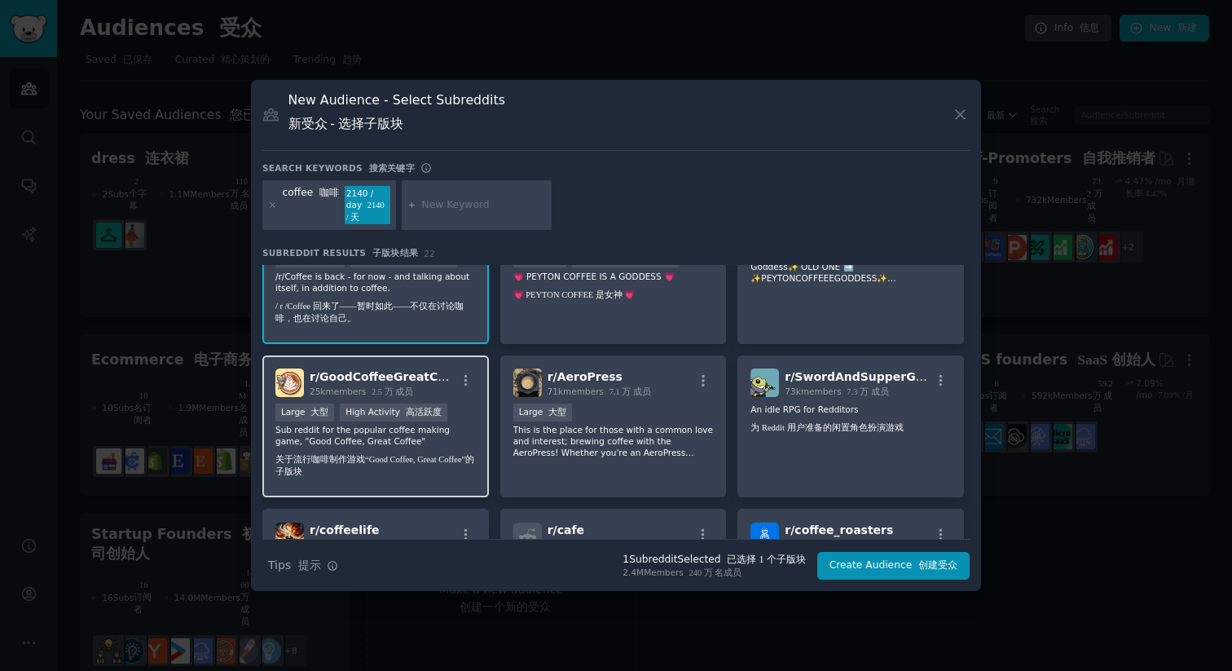
click at [429, 453] on font "关于流行咖啡制作游戏“Good Coffee, Great Coffee”的子版块" at bounding box center [375, 465] width 200 height 24
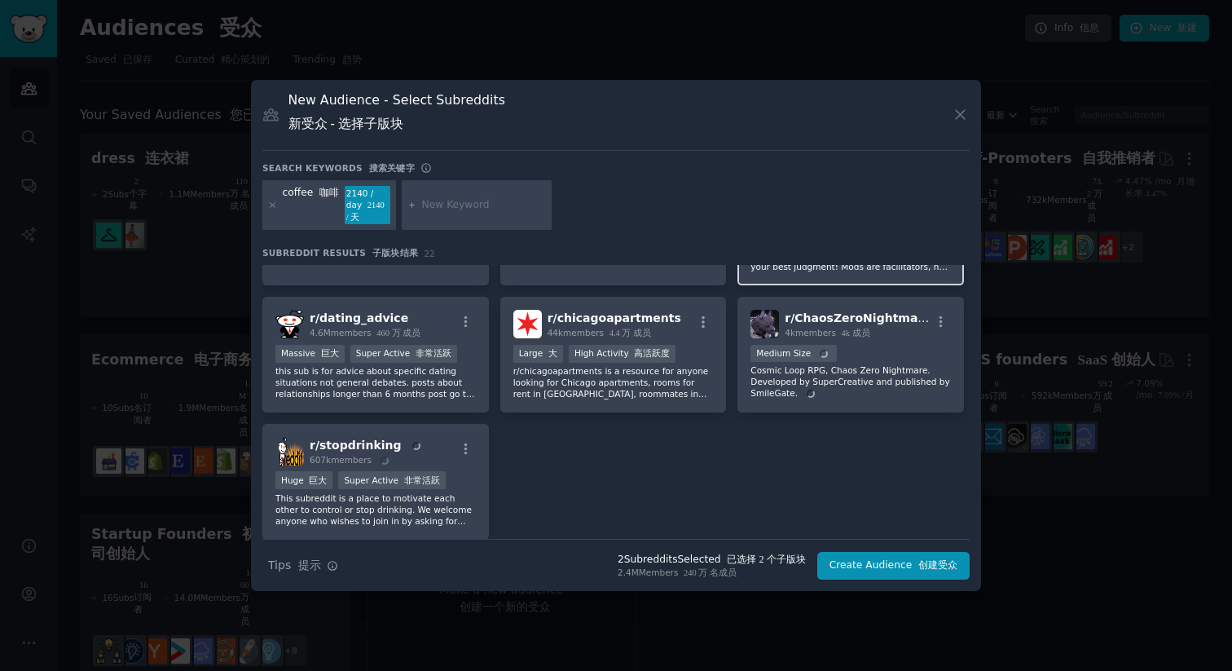
scroll to position [871, 0]
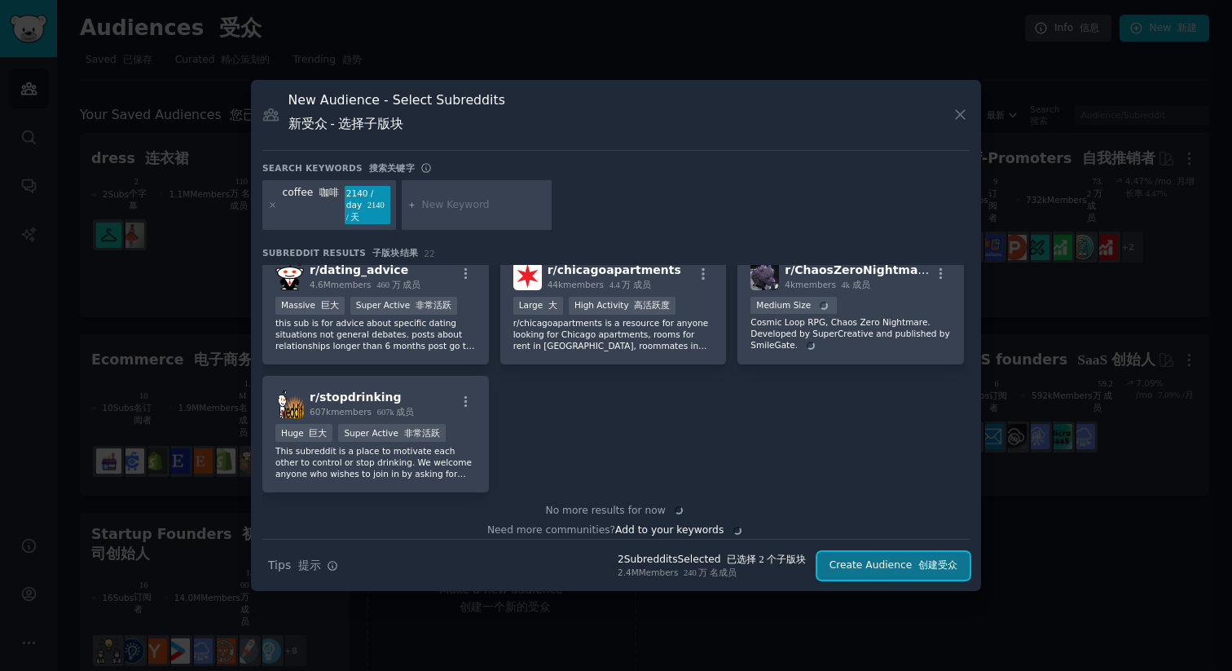
click at [930, 570] on button "Create Audience 创建受众" at bounding box center [893, 566] width 152 height 28
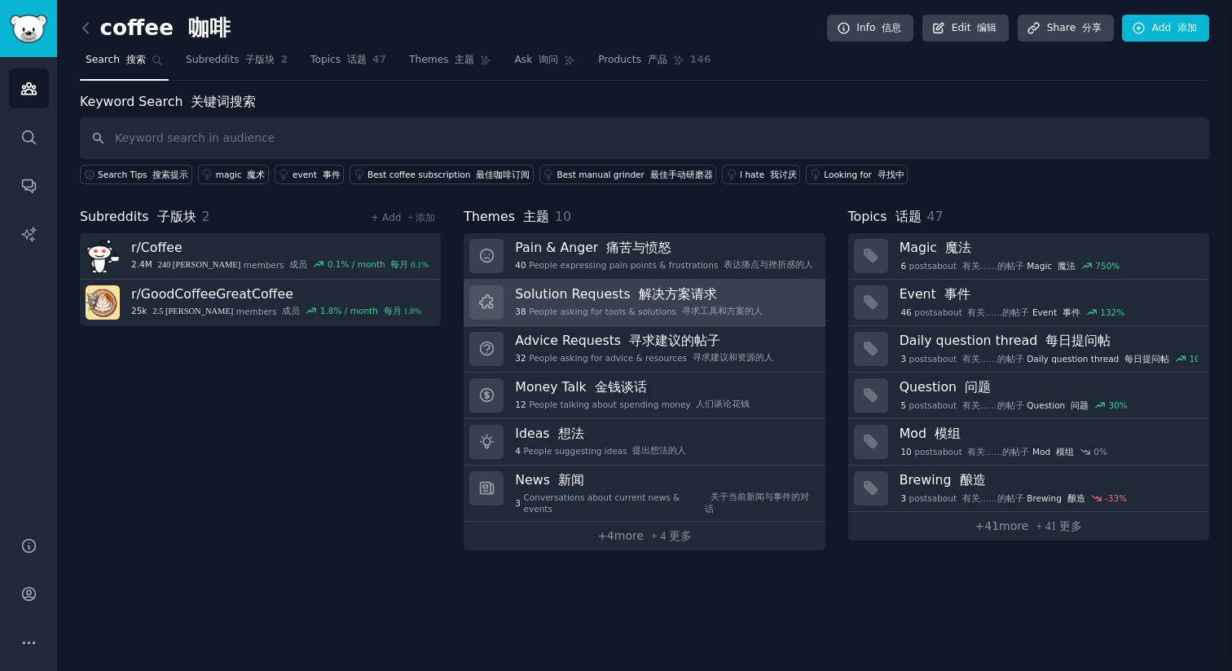
click at [555, 297] on h3 "Solution Requests 解决方案请求" at bounding box center [638, 293] width 247 height 17
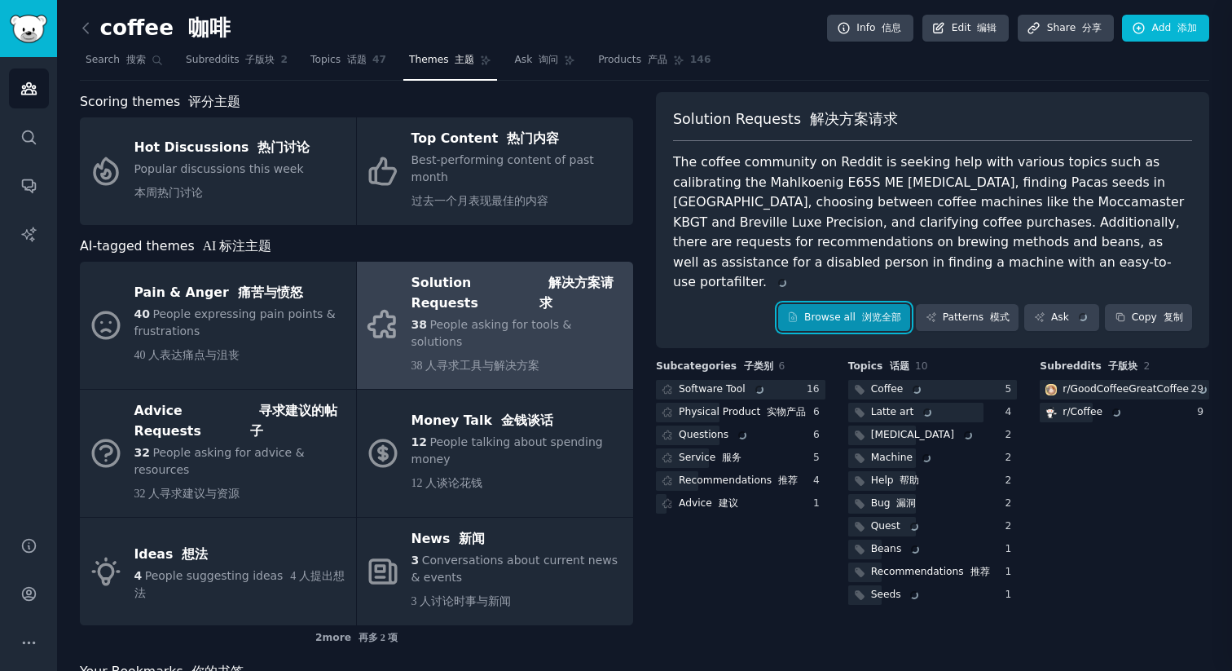
click at [833, 306] on link "Browse all 浏览全部" at bounding box center [844, 318] width 133 height 28
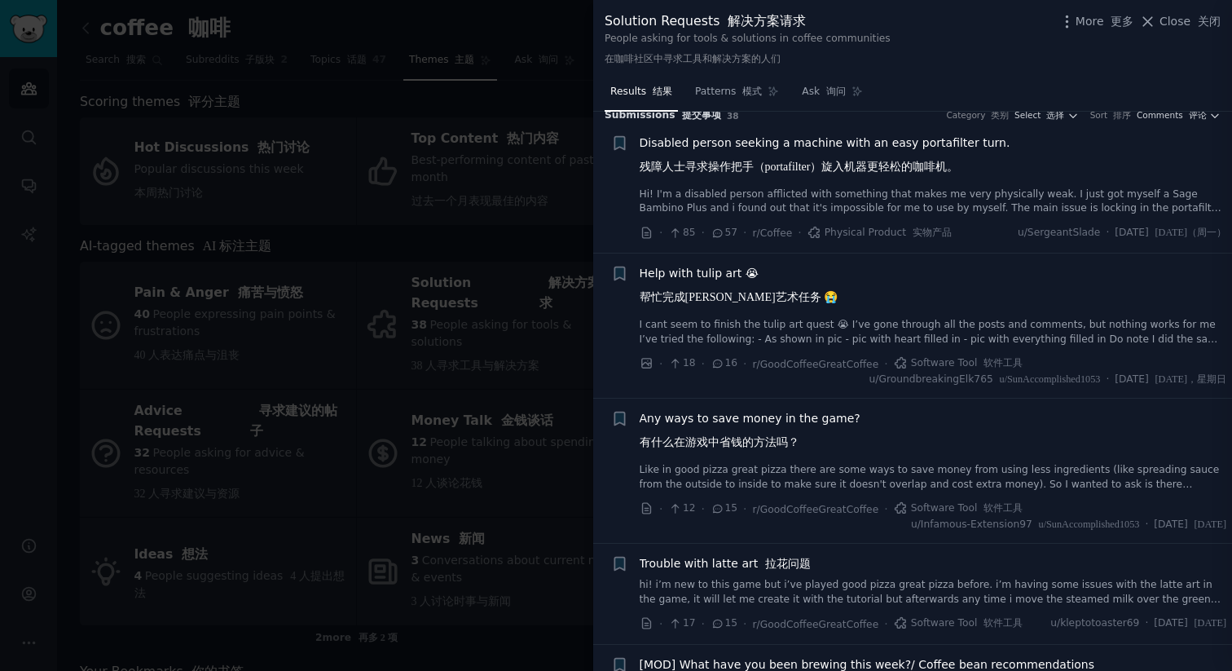
scroll to position [23, 0]
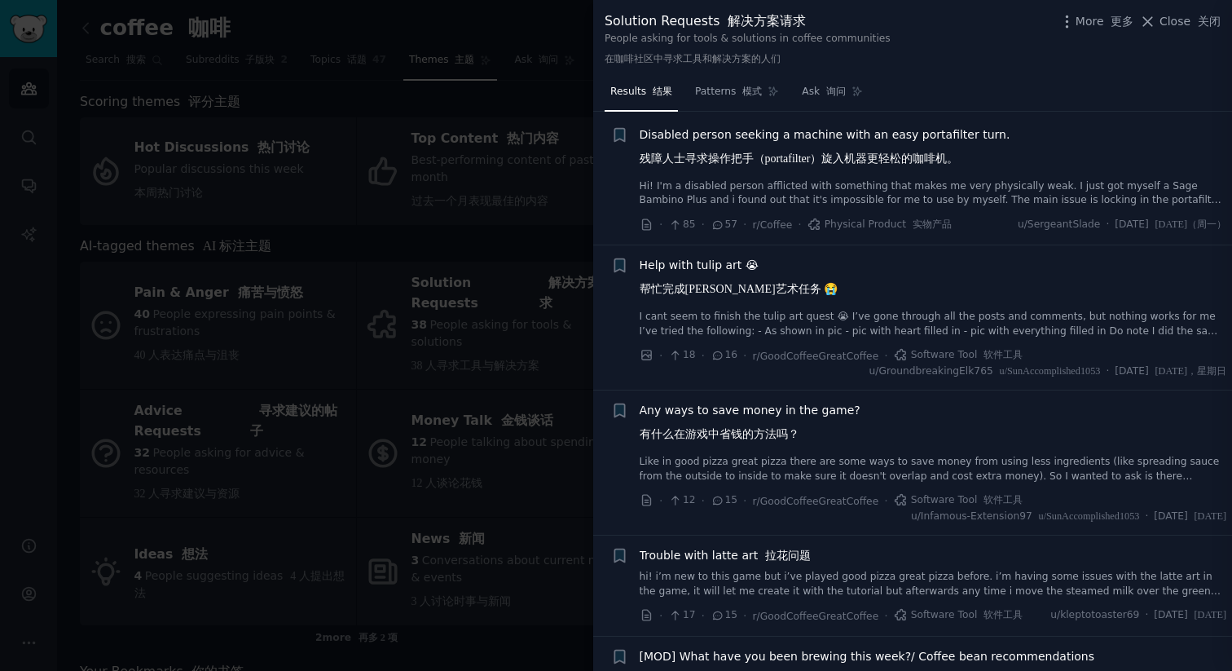
click at [416, 597] on div at bounding box center [616, 335] width 1232 height 671
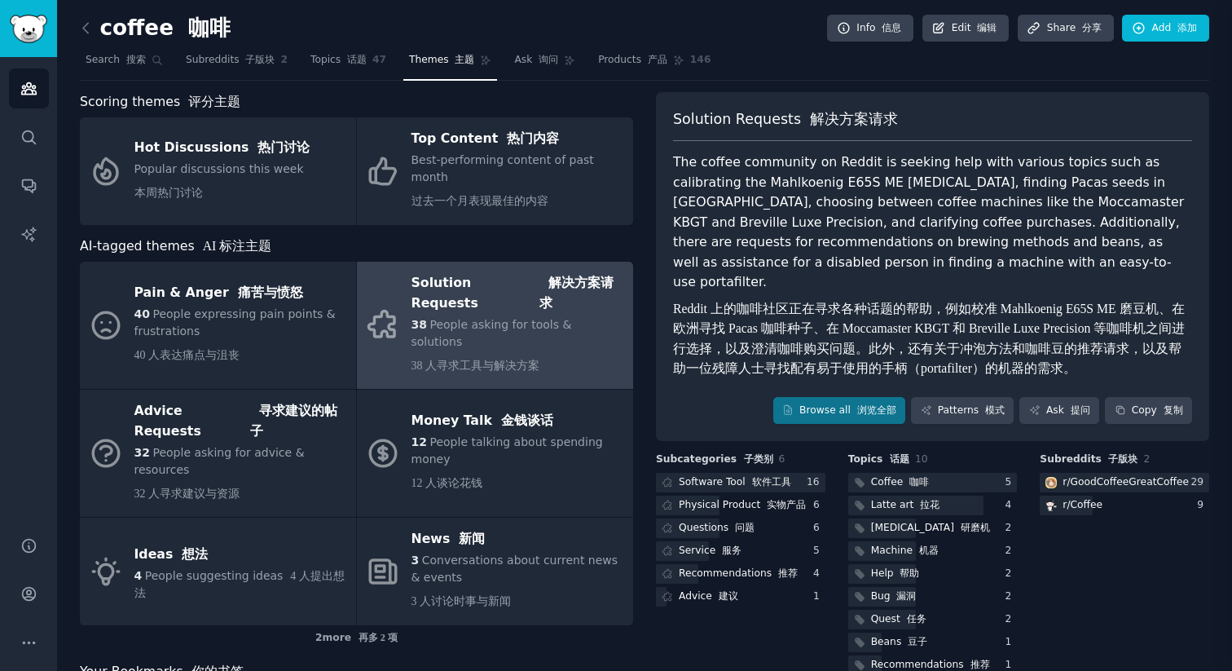
click at [478, 318] on span "People asking for tools & solutions" at bounding box center [492, 333] width 161 height 30
click at [830, 397] on link "Browse all 浏览全部" at bounding box center [839, 411] width 133 height 28
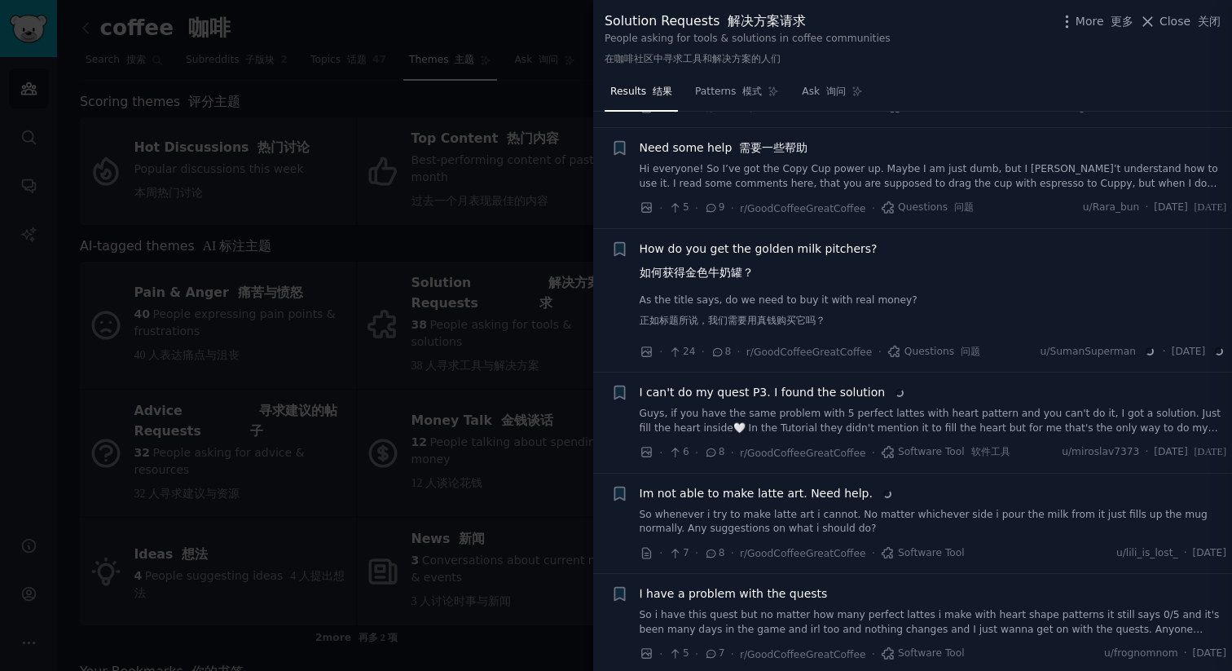
scroll to position [949, 0]
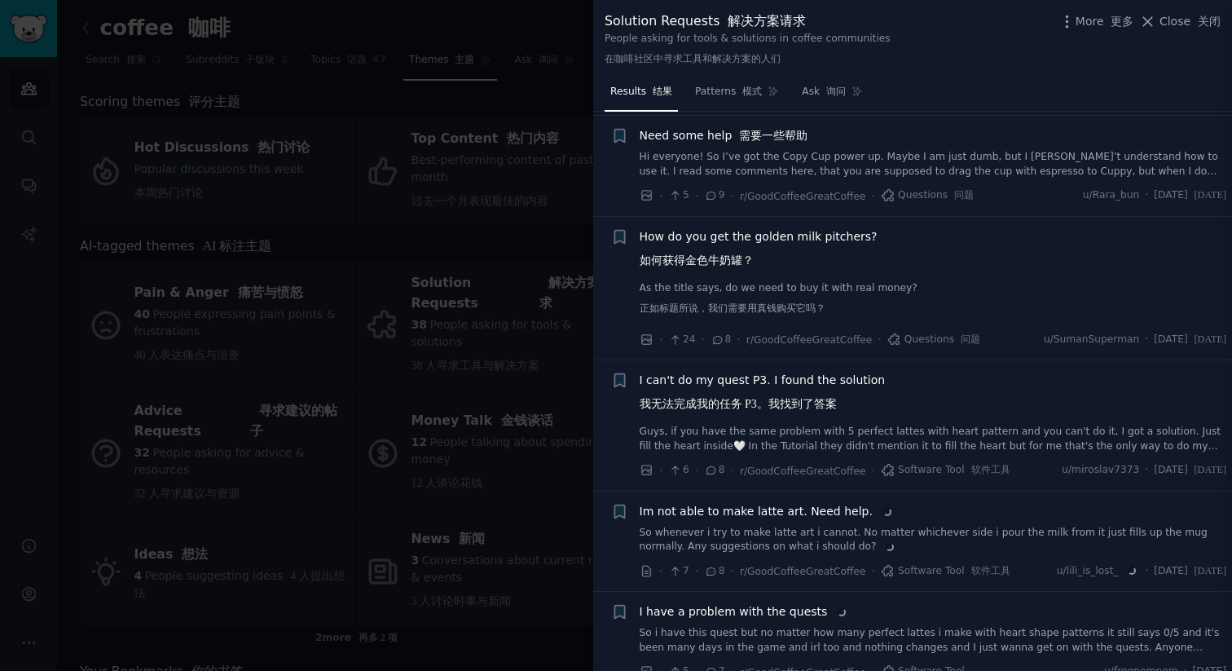
click at [407, 305] on div at bounding box center [616, 335] width 1232 height 671
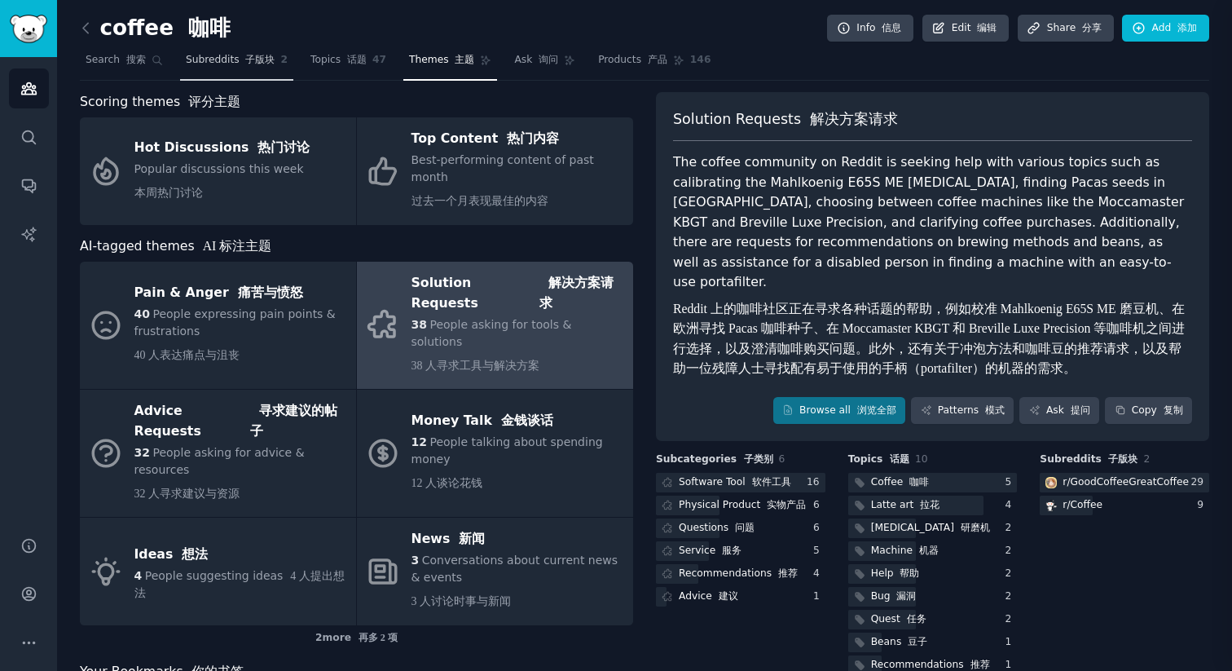
click at [214, 68] on link "Subreddits 子版块 2" at bounding box center [236, 63] width 113 height 33
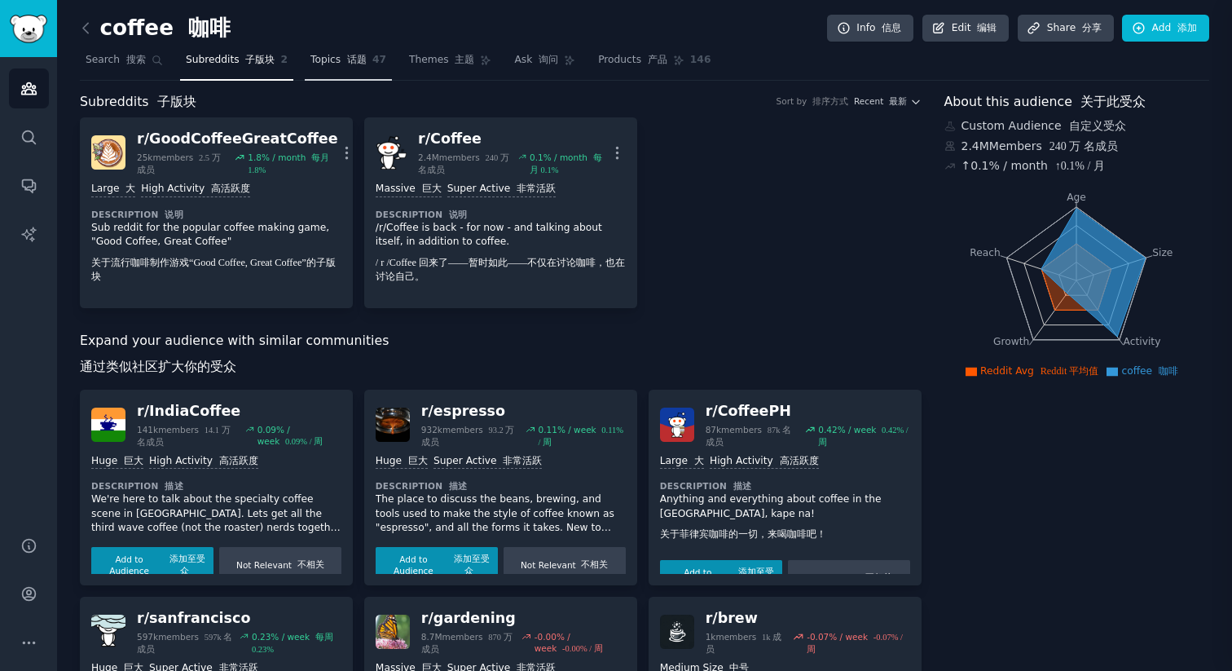
click at [360, 57] on font "话题" at bounding box center [357, 59] width 20 height 11
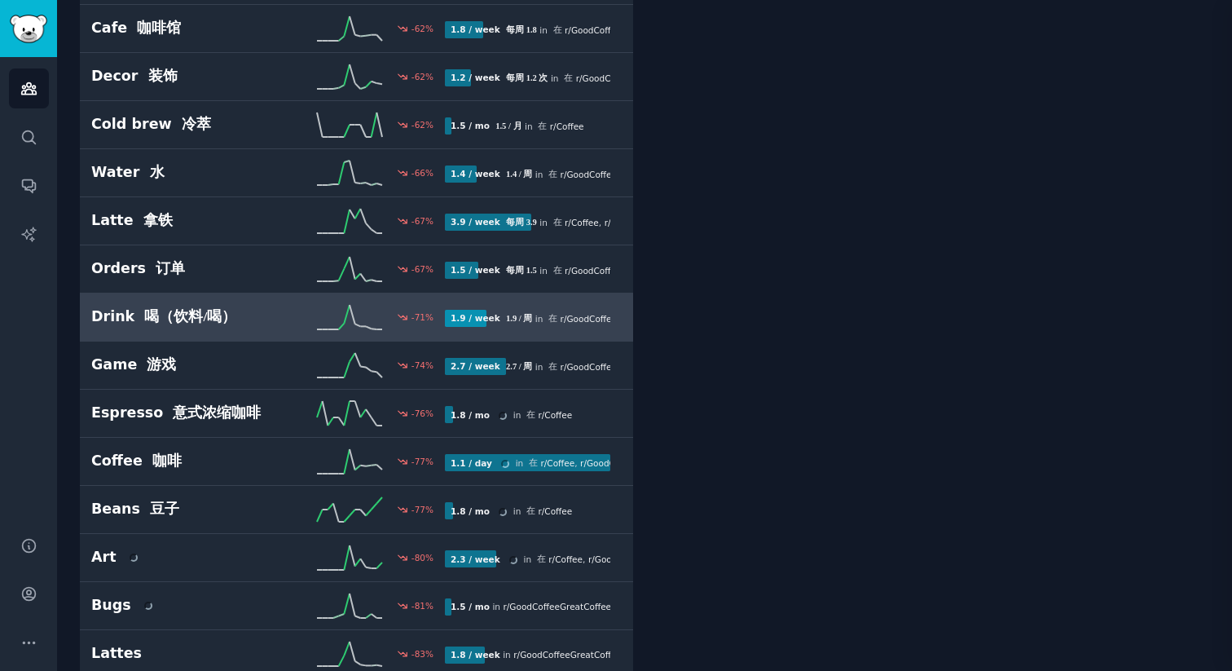
scroll to position [711, 0]
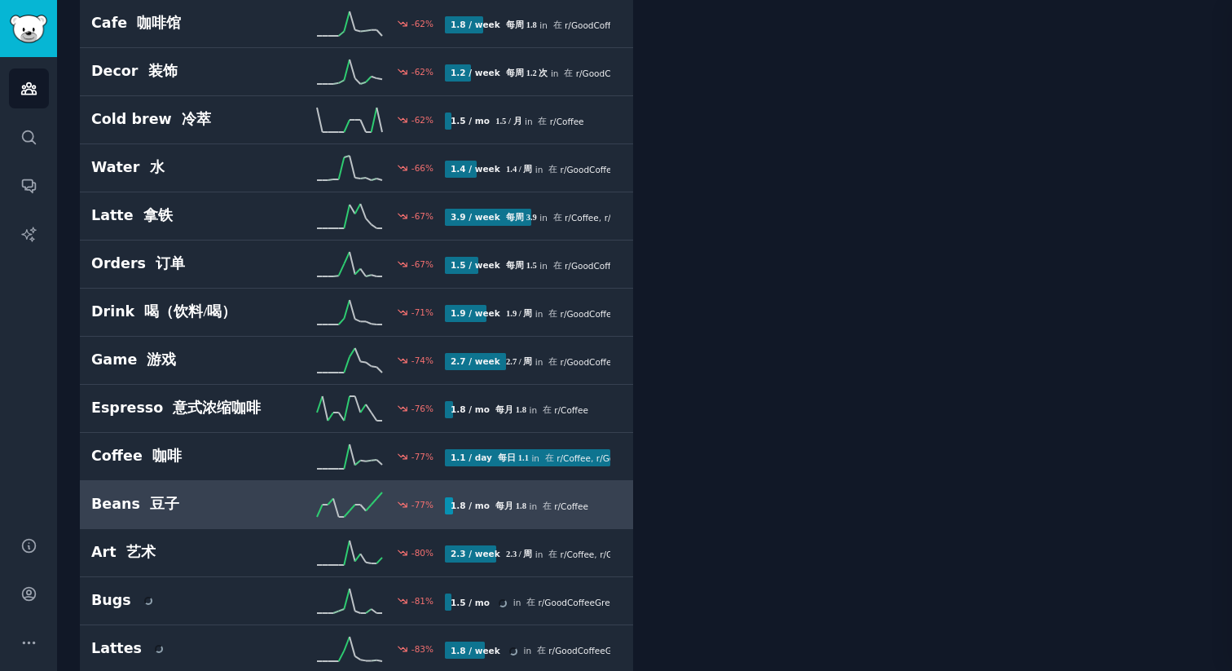
click at [238, 508] on h2 "Beans 豆子" at bounding box center [179, 504] width 177 height 20
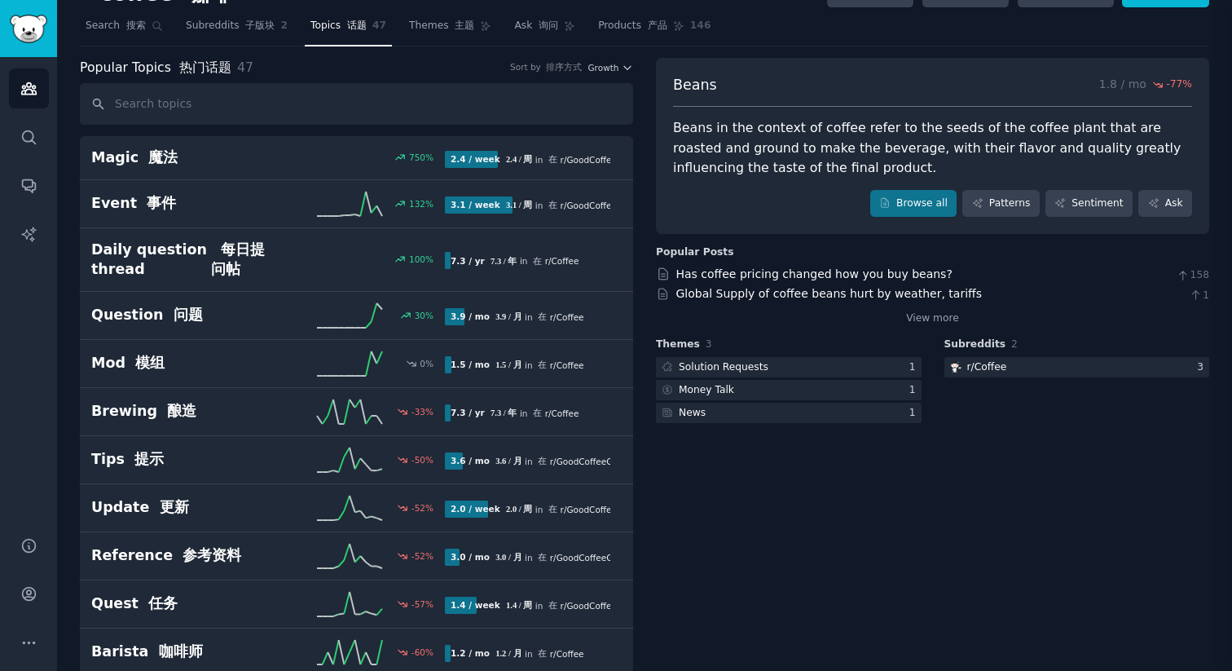
scroll to position [25, 0]
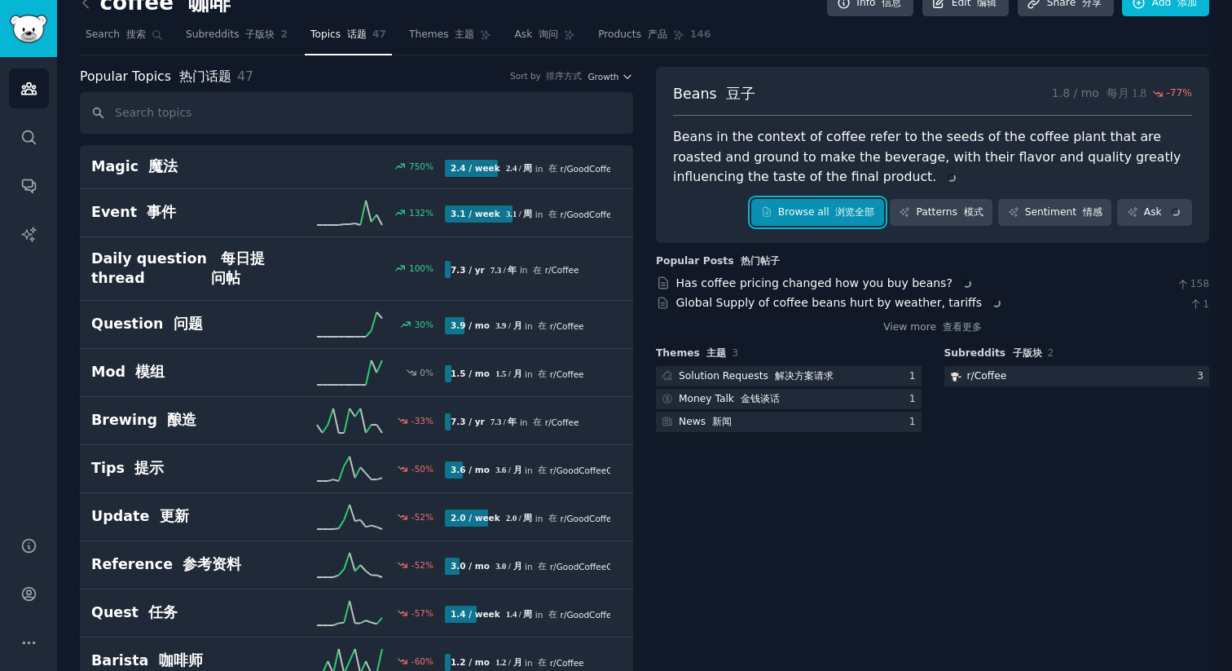
click at [847, 210] on font "浏览全部" at bounding box center [854, 211] width 39 height 11
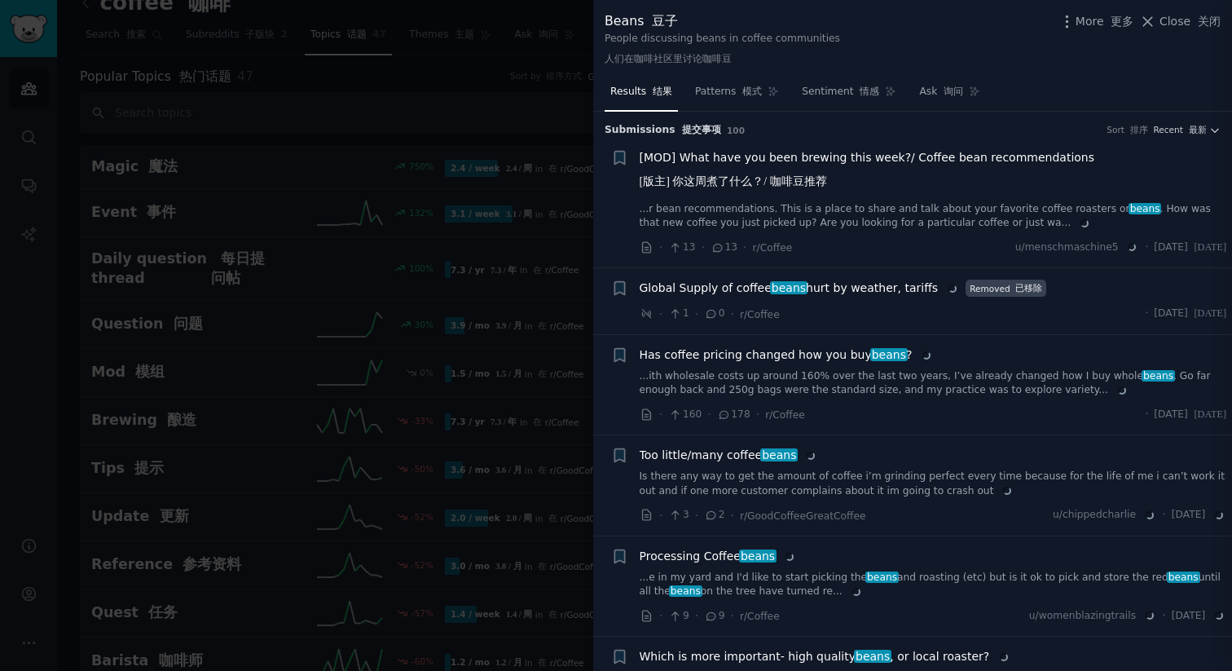
click at [436, 216] on div at bounding box center [616, 335] width 1232 height 671
